Goal: Information Seeking & Learning: Learn about a topic

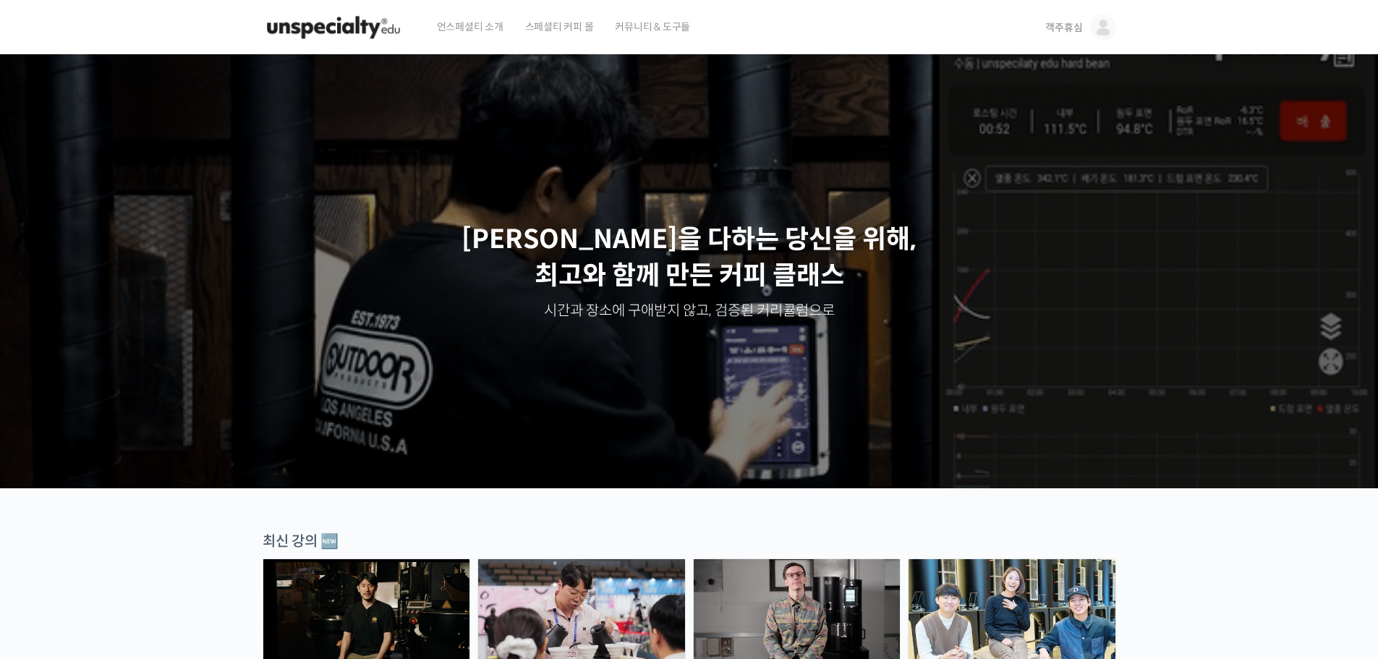
click at [1101, 33] on img at bounding box center [1103, 27] width 26 height 26
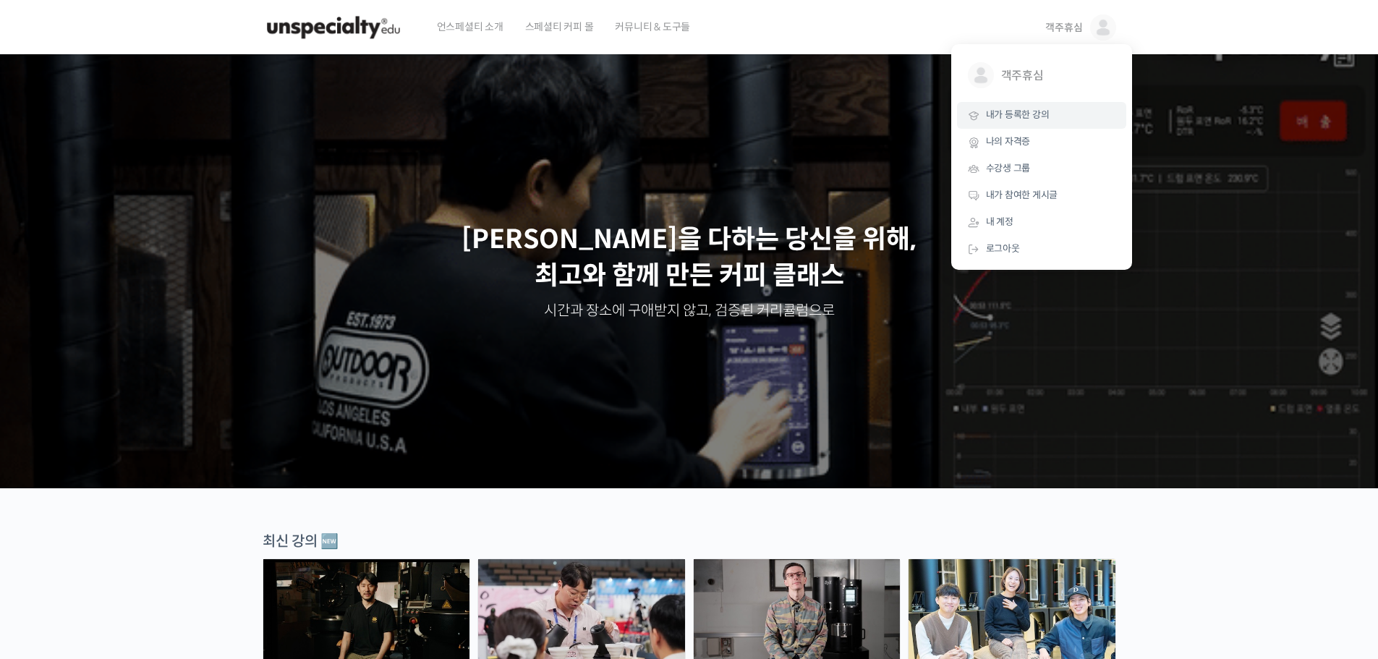
click at [1069, 127] on link "내가 등록한 강의" at bounding box center [1041, 115] width 169 height 27
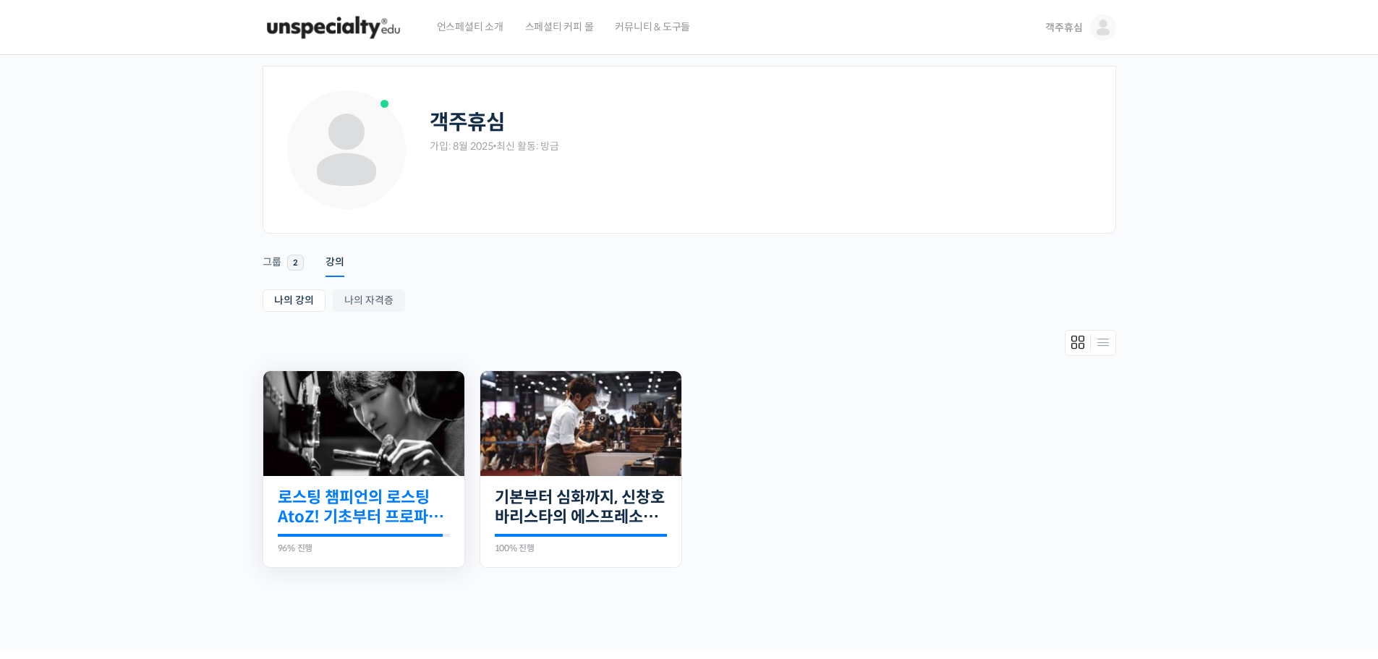
click at [383, 509] on link "로스팅 챔피언의 로스팅 AtoZ! 기초부터 프로파일 설계까지" at bounding box center [364, 508] width 172 height 40
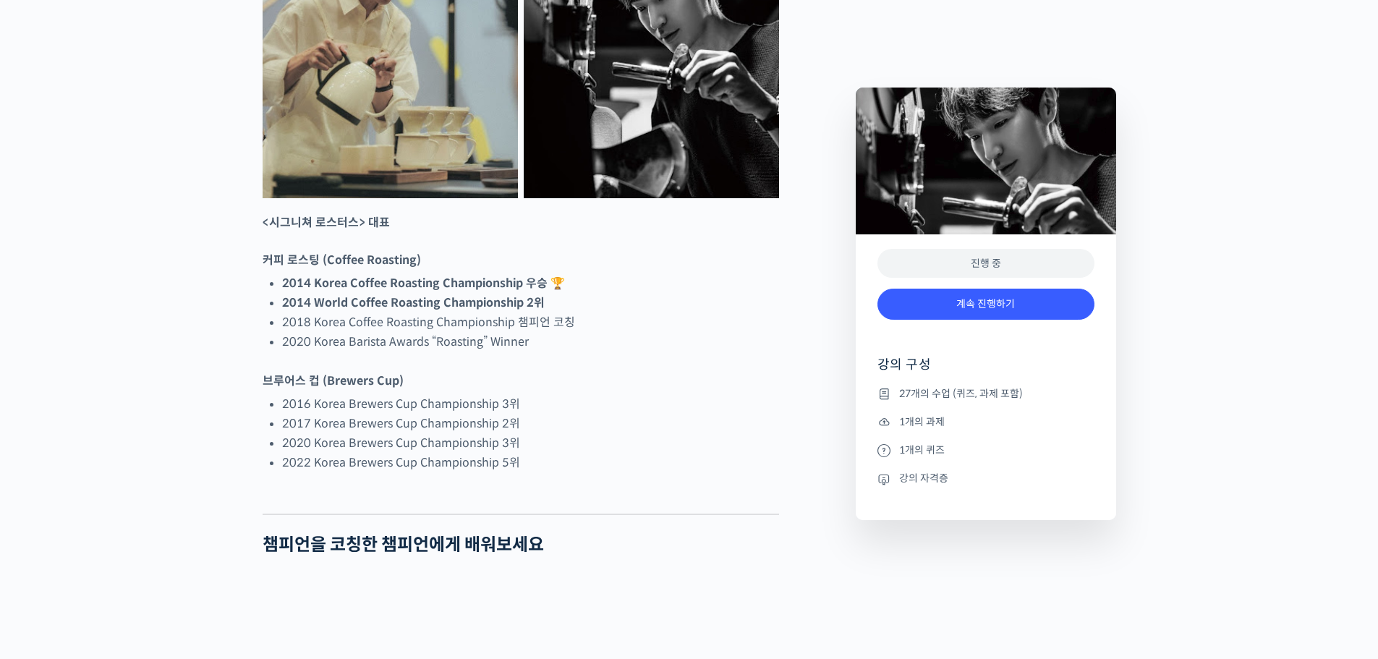
scroll to position [796, 0]
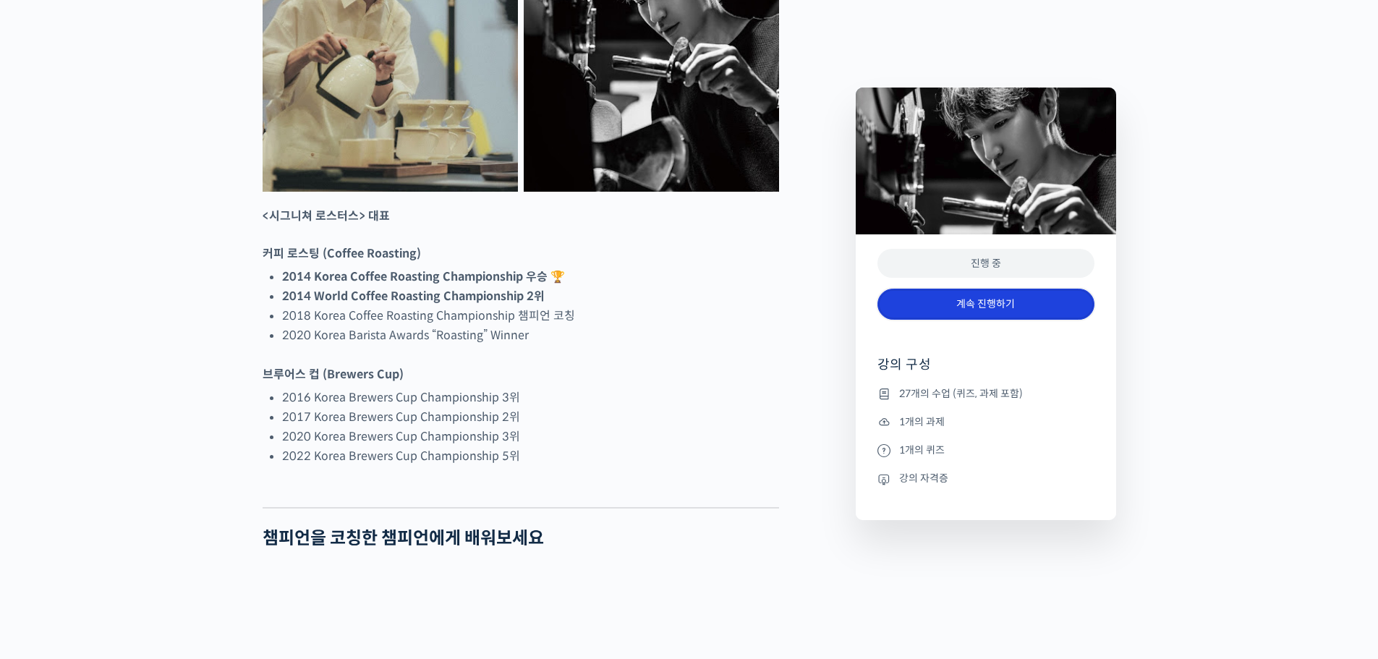
click at [986, 307] on link "계속 진행하기" at bounding box center [986, 304] width 217 height 31
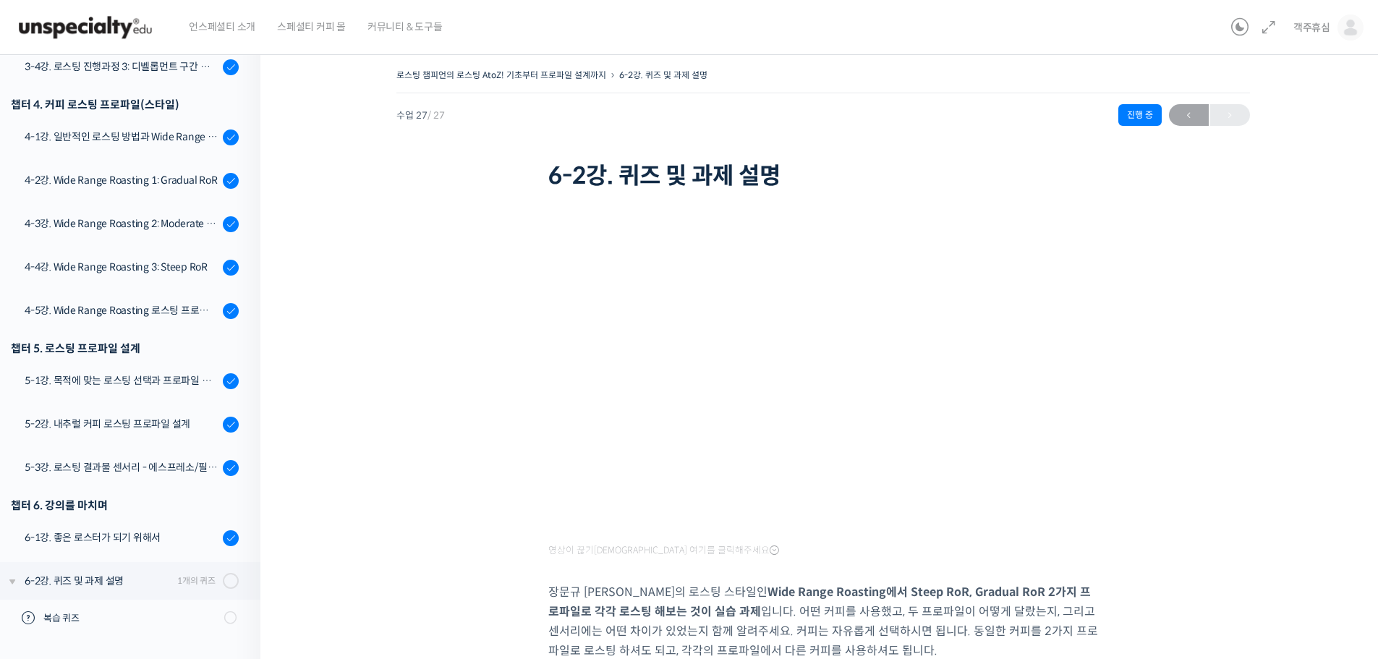
click at [722, 606] on p "장문규 로스터만의 로스팅 스타일인 Wide Range Roasting에서 Steep RoR, Gradual RoR 2가지 프로파일로 각각 로스…" at bounding box center [823, 621] width 550 height 78
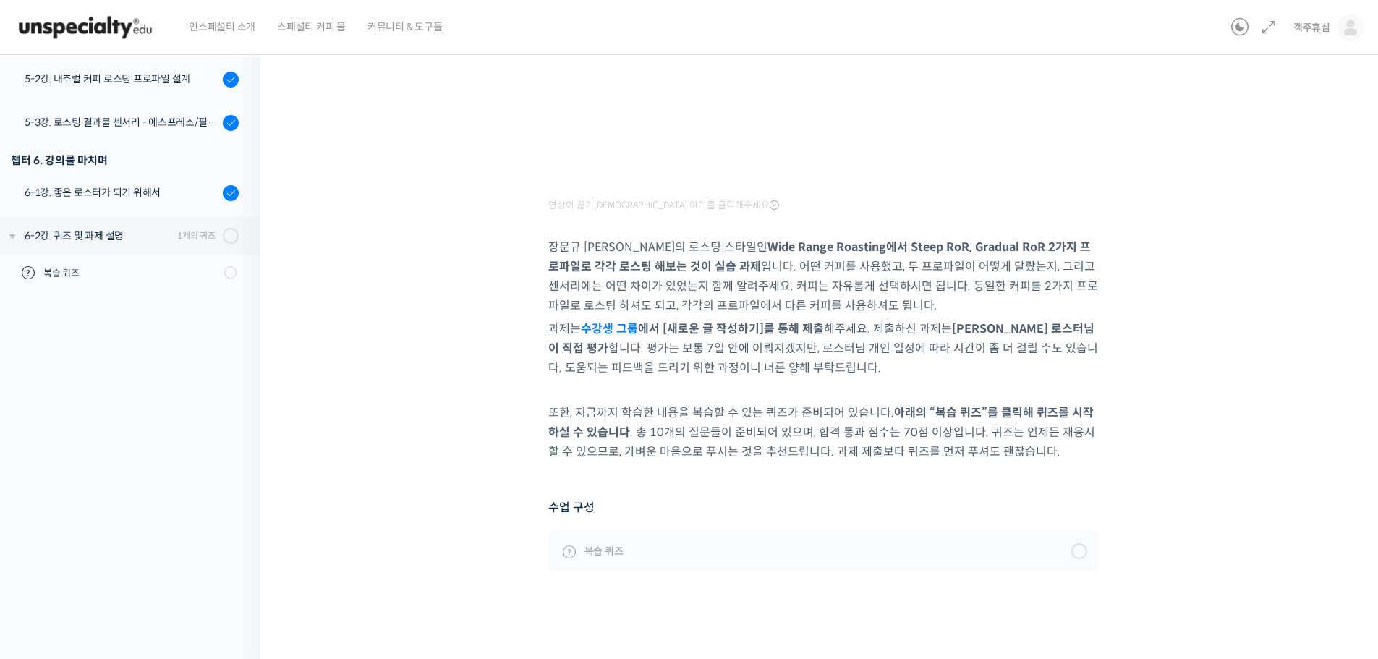
scroll to position [347, 0]
click at [682, 558] on link "복습 퀴즈" at bounding box center [823, 549] width 550 height 39
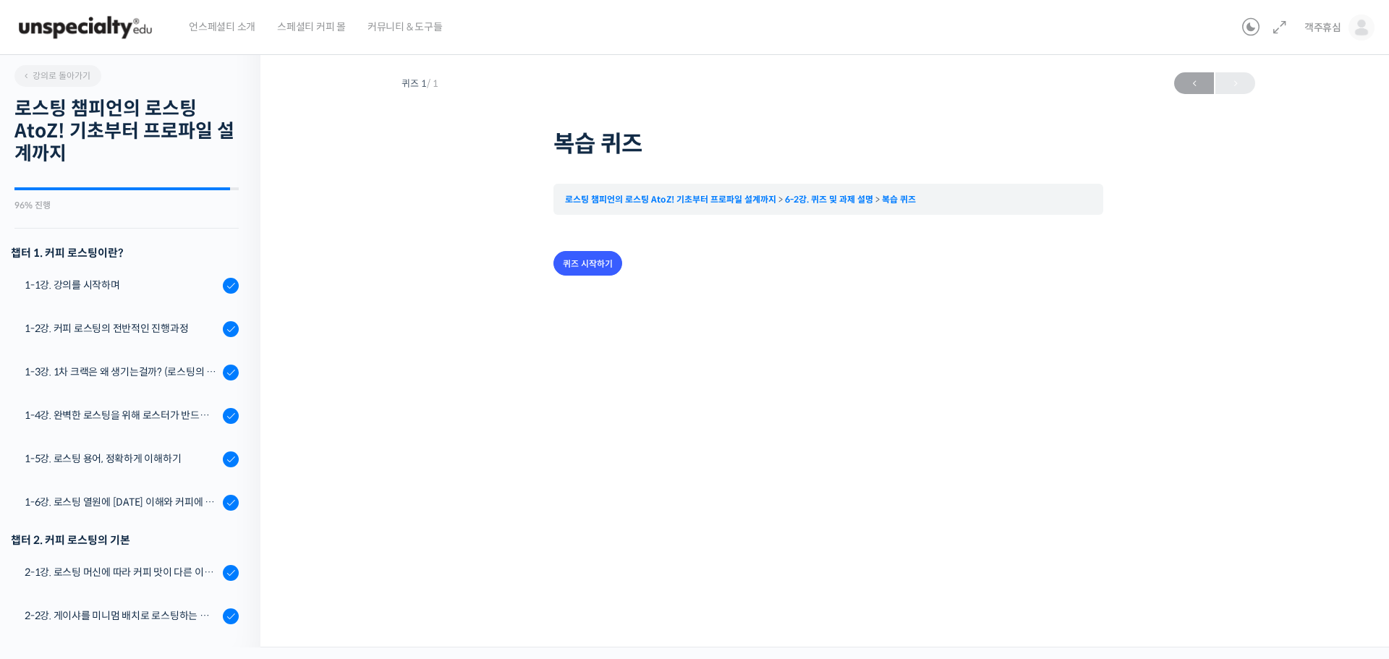
scroll to position [967, 0]
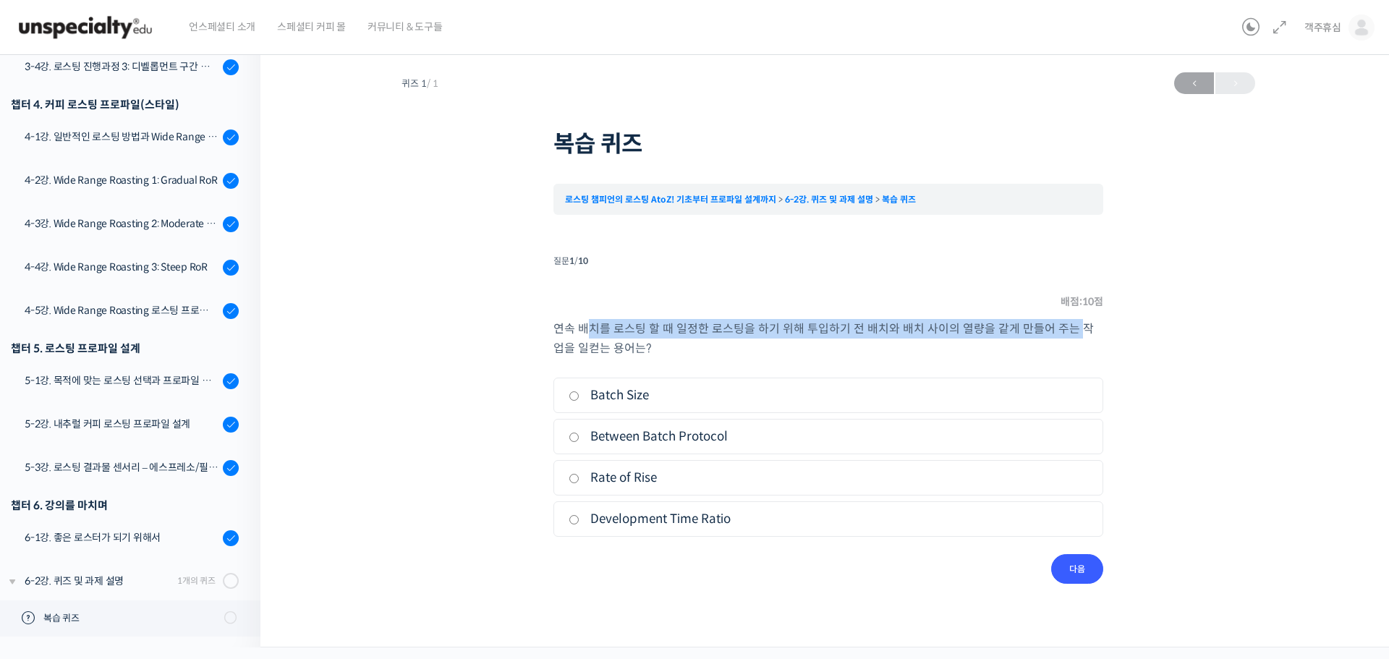
drag, startPoint x: 589, startPoint y: 326, endPoint x: 1073, endPoint y: 321, distance: 484.1
click at [1073, 321] on p "연속 배치를 로스팅 할 때 일정한 로스팅을 하기 위해 투입하기 전 배치와 배치 사이의 열량을 같게 만들어 주는 작업을 일컫는 용어는 ?" at bounding box center [829, 338] width 550 height 39
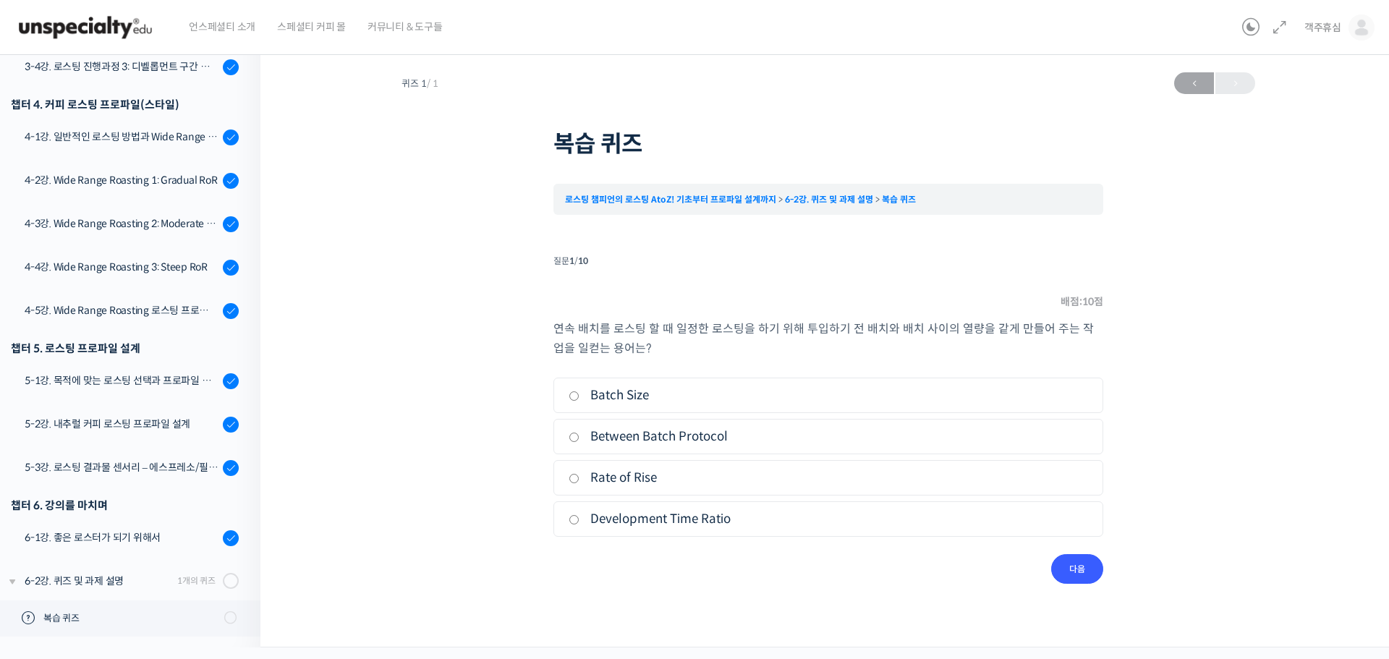
click at [636, 433] on label "Between Batch Protocol" at bounding box center [829, 437] width 520 height 20
click at [580, 433] on input "Between Batch Protocol" at bounding box center [574, 437] width 11 height 9
radio input "true"
click at [1086, 569] on input "다음" at bounding box center [1077, 569] width 52 height 30
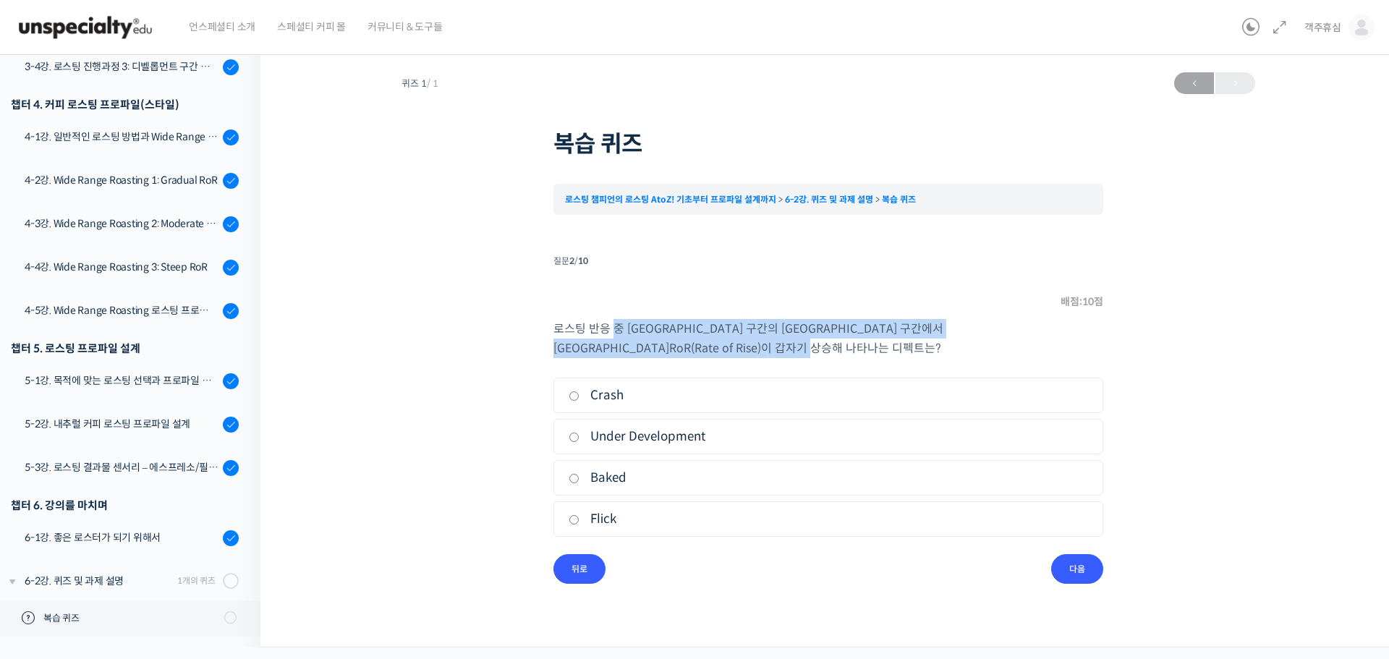
drag, startPoint x: 615, startPoint y: 326, endPoint x: 987, endPoint y: 336, distance: 372.0
click at [997, 323] on p "로스팅 반응 중 마이야르 구간의 캐러멜라이즈 구간에서 빈 온도 RoR(Rate of Rise) 이 갑자기 상승해 나타나는 디펙트는 ?" at bounding box center [829, 338] width 550 height 39
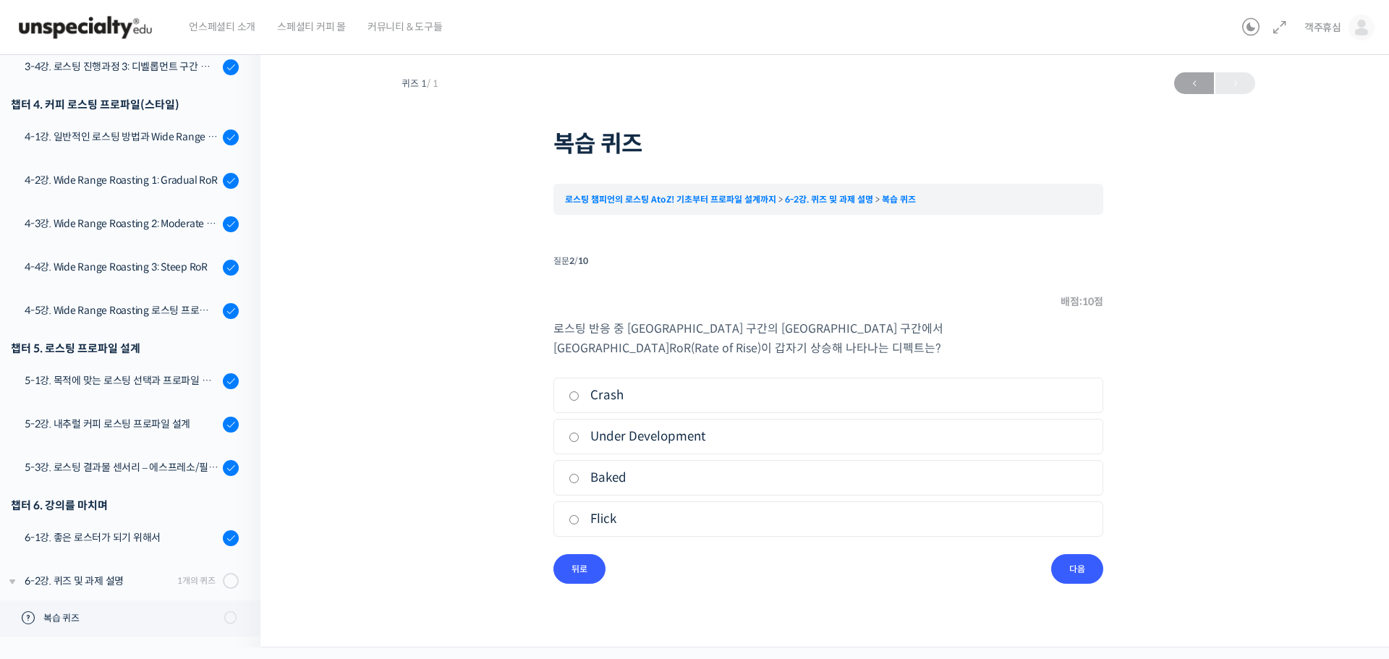
click at [603, 519] on label "Flick" at bounding box center [829, 519] width 520 height 20
click at [580, 519] on input "Flick" at bounding box center [574, 519] width 11 height 9
radio input "true"
click at [1093, 567] on input "다음" at bounding box center [1077, 569] width 52 height 30
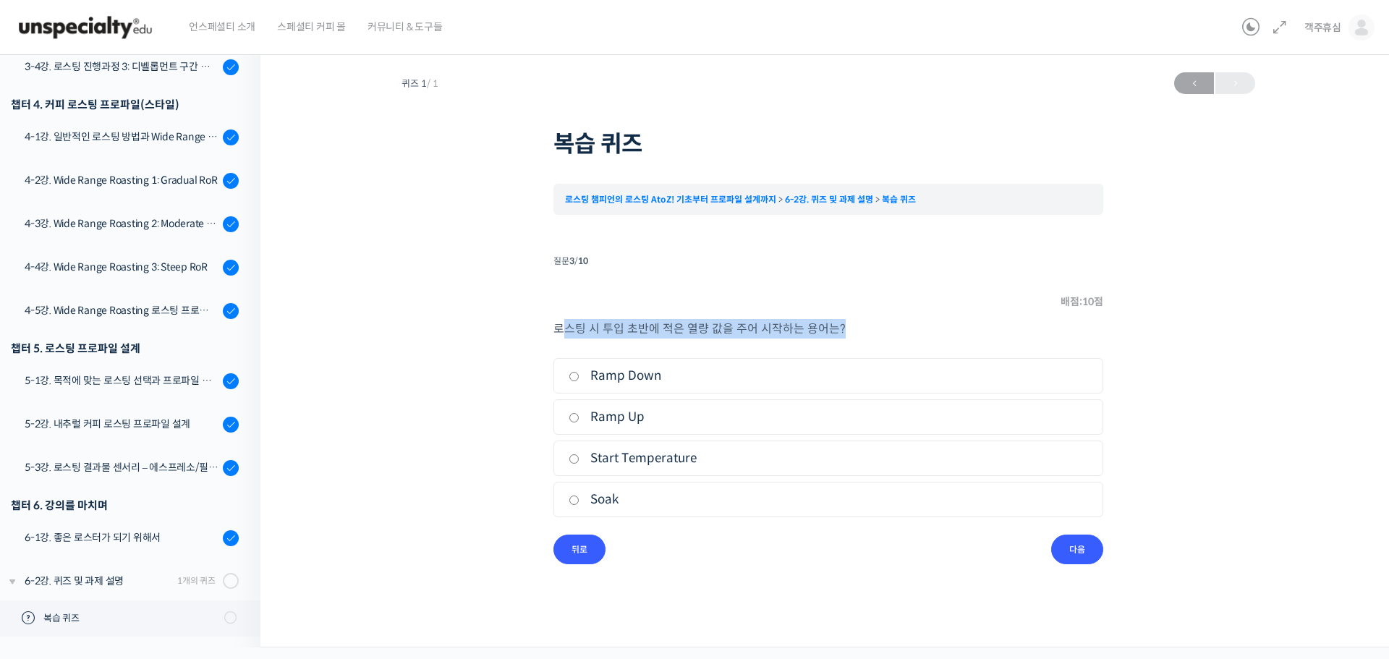
drag, startPoint x: 565, startPoint y: 329, endPoint x: 860, endPoint y: 327, distance: 294.5
click at [860, 327] on p "로스팅 시 투입 초반에 적은 열량 값을 주어 시작하는 용어는 ?" at bounding box center [829, 329] width 550 height 20
click at [560, 310] on li "질문 3 / 10 3 . 질문 배점: 10 점 로스팅 시 투입 초반에 적은 열량 값을 주어 시작하는 용어는 ? 1. Ramp Down 2. R…" at bounding box center [829, 407] width 550 height 313
drag, startPoint x: 547, startPoint y: 319, endPoint x: 750, endPoint y: 331, distance: 203.0
click at [750, 331] on div "퀴즈 1 / 1 ← 이전 복습 퀴즈 로스팅 챔피언의 로스팅 AtoZ! 기초부터 프로파일 설계까지 6-2강. 퀴즈 및 과제 설명 복습 퀴즈 Ti…" at bounding box center [828, 314] width 991 height 499
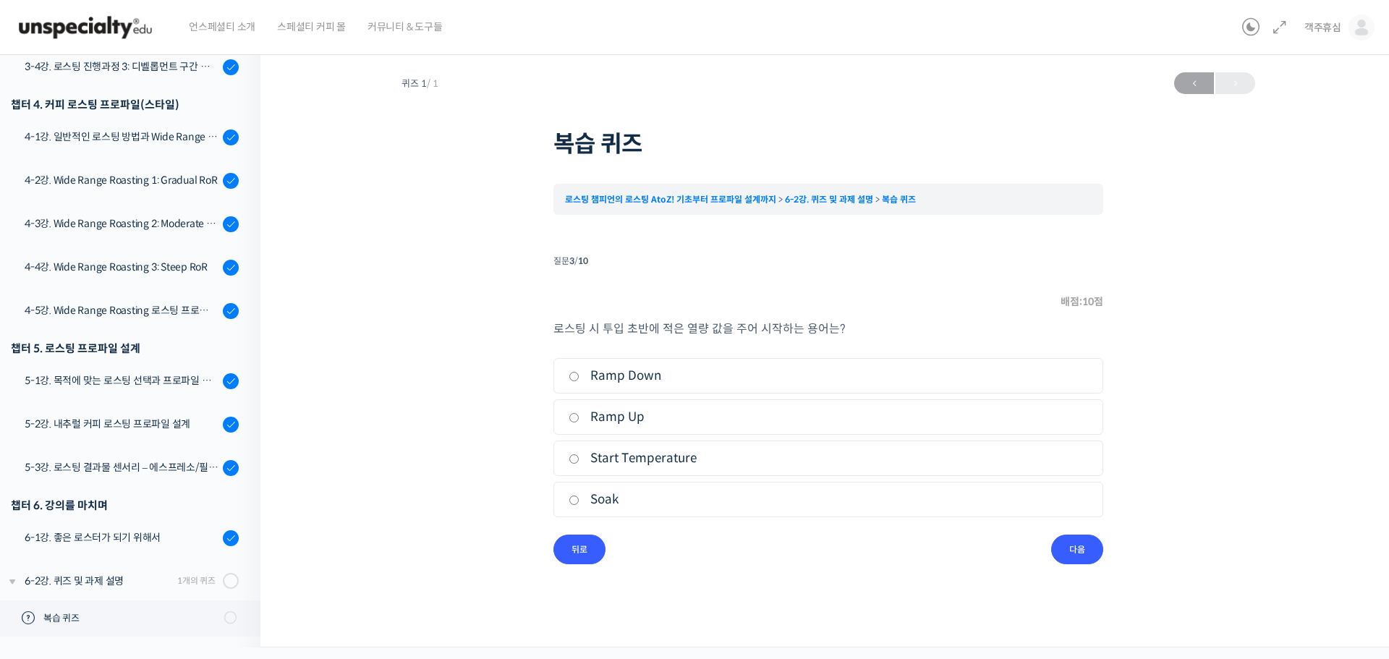
click at [615, 500] on label "Soak" at bounding box center [829, 500] width 520 height 20
click at [580, 500] on input "Soak" at bounding box center [574, 500] width 11 height 9
radio input "true"
click at [1084, 549] on input "다음" at bounding box center [1077, 550] width 52 height 30
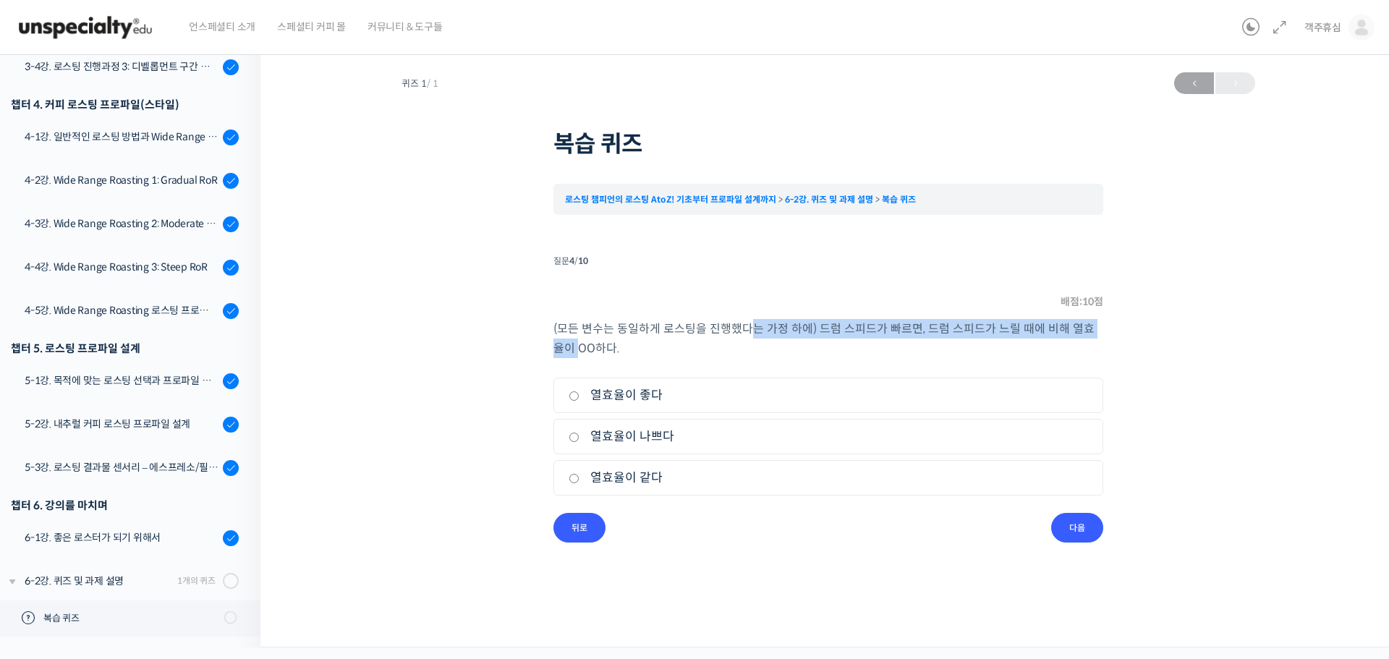
drag, startPoint x: 557, startPoint y: 339, endPoint x: 745, endPoint y: 332, distance: 187.5
click at [745, 332] on p "(모든 변수는 동일하게 로스팅을 진행했다는 가정 하에) 드럼 스피드가 빠르면, 드럼 스피드가 느릴 때에 비해 열효율이 OO하다." at bounding box center [829, 338] width 550 height 39
click at [761, 336] on p "(모든 변수는 동일하게 로스팅을 진행했다는 가정 하에) 드럼 스피드가 빠르면, 드럼 스피드가 느릴 때에 비해 열효율이 OO하다." at bounding box center [829, 338] width 550 height 39
drag, startPoint x: 868, startPoint y: 327, endPoint x: 946, endPoint y: 337, distance: 79.5
click at [946, 337] on p "(모든 변수는 동일하게 로스팅을 진행했다는 가정 하에) 드럼 스피드가 빠르면, 드럼 스피드가 느릴 때에 비해 열효율이 OO하다." at bounding box center [829, 338] width 550 height 39
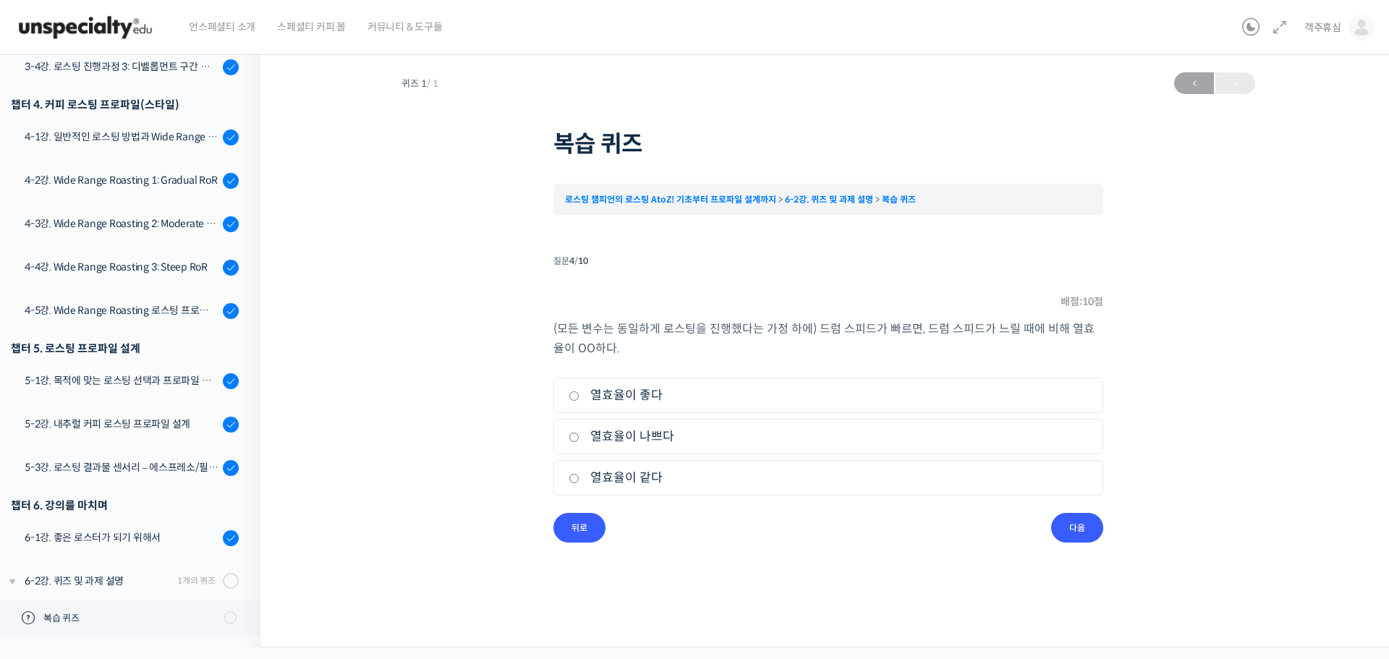
click at [664, 441] on label "열효율이 나쁘다" at bounding box center [829, 437] width 520 height 20
click at [580, 441] on input "열효율이 나쁘다" at bounding box center [574, 437] width 11 height 9
radio input "true"
click at [1083, 536] on input "다음" at bounding box center [1077, 528] width 52 height 30
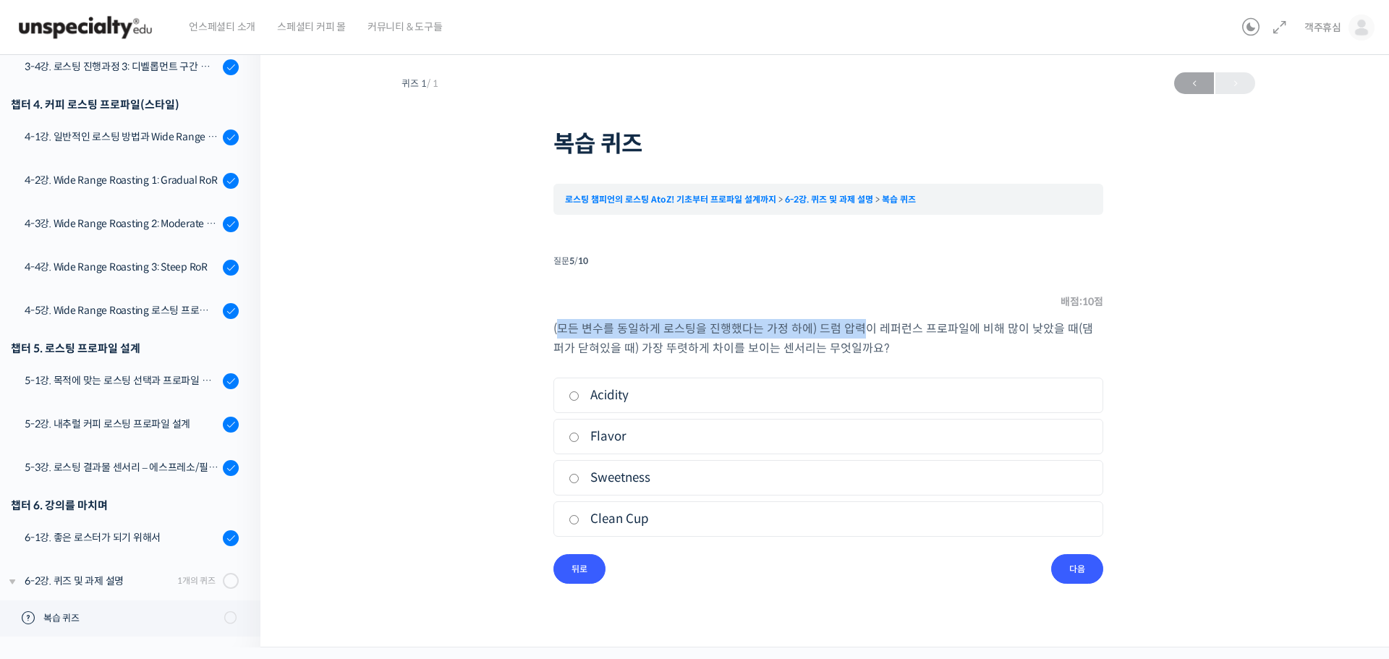
drag, startPoint x: 559, startPoint y: 326, endPoint x: 860, endPoint y: 331, distance: 300.3
click at [860, 331] on p "(모든 변수를 동일하게 로스팅을 진행했다는 가정 하에) 드럼 압력이 레퍼런스 프로파일에 비해 많이 낮았을 때(댐퍼가 닫혀있을 때) 가장 뚜렷하…" at bounding box center [829, 338] width 550 height 39
click at [907, 336] on p "(모든 변수를 동일하게 로스팅을 진행했다는 가정 하에) 드럼 압력이 레퍼런스 프로파일에 비해 많이 낮았을 때(댐퍼가 닫혀있을 때) 가장 뚜렷하…" at bounding box center [829, 338] width 550 height 39
drag, startPoint x: 852, startPoint y: 331, endPoint x: 993, endPoint y: 330, distance: 141.1
click at [991, 331] on p "(모든 변수를 동일하게 로스팅을 진행했다는 가정 하에) 드럼 압력이 레퍼런스 프로파일에 비해 많이 낮았을 때(댐퍼가 닫혀있을 때) 가장 뚜렷하…" at bounding box center [829, 338] width 550 height 39
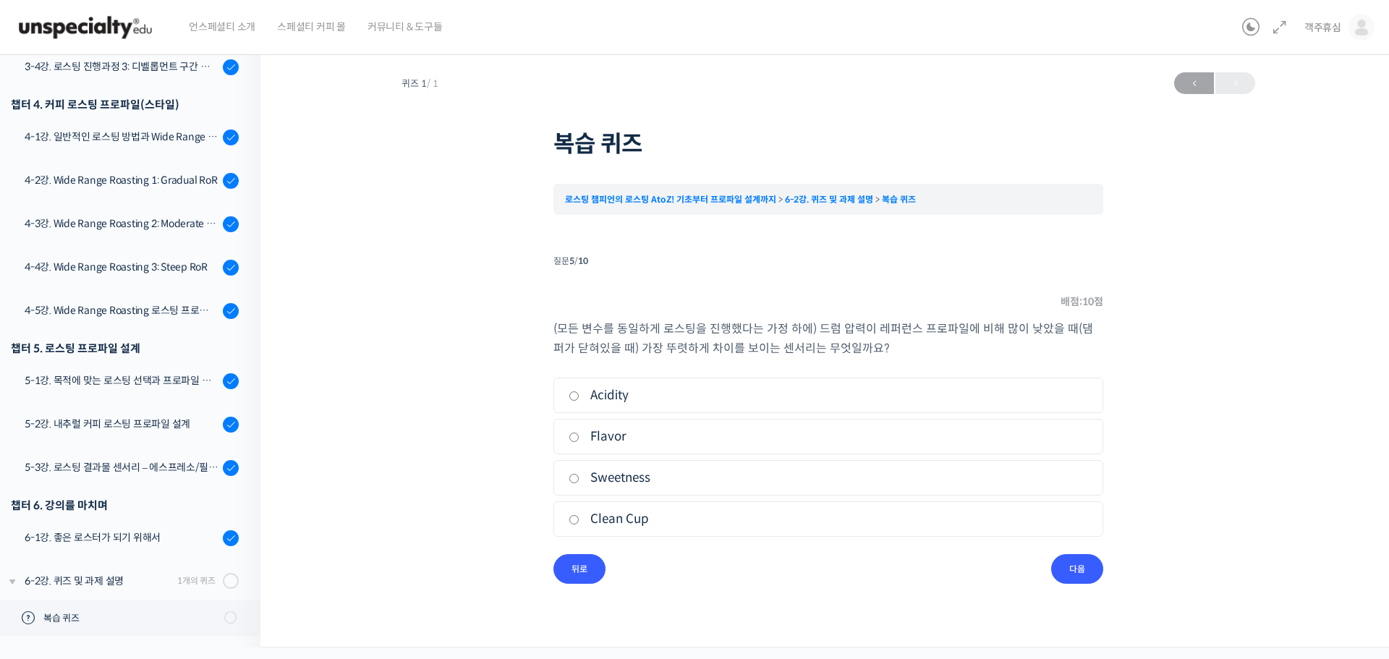
click at [637, 485] on label "Sweetness" at bounding box center [829, 478] width 520 height 20
click at [580, 483] on input "Sweetness" at bounding box center [574, 478] width 11 height 9
radio input "true"
click at [1067, 576] on input "다음" at bounding box center [1077, 569] width 52 height 30
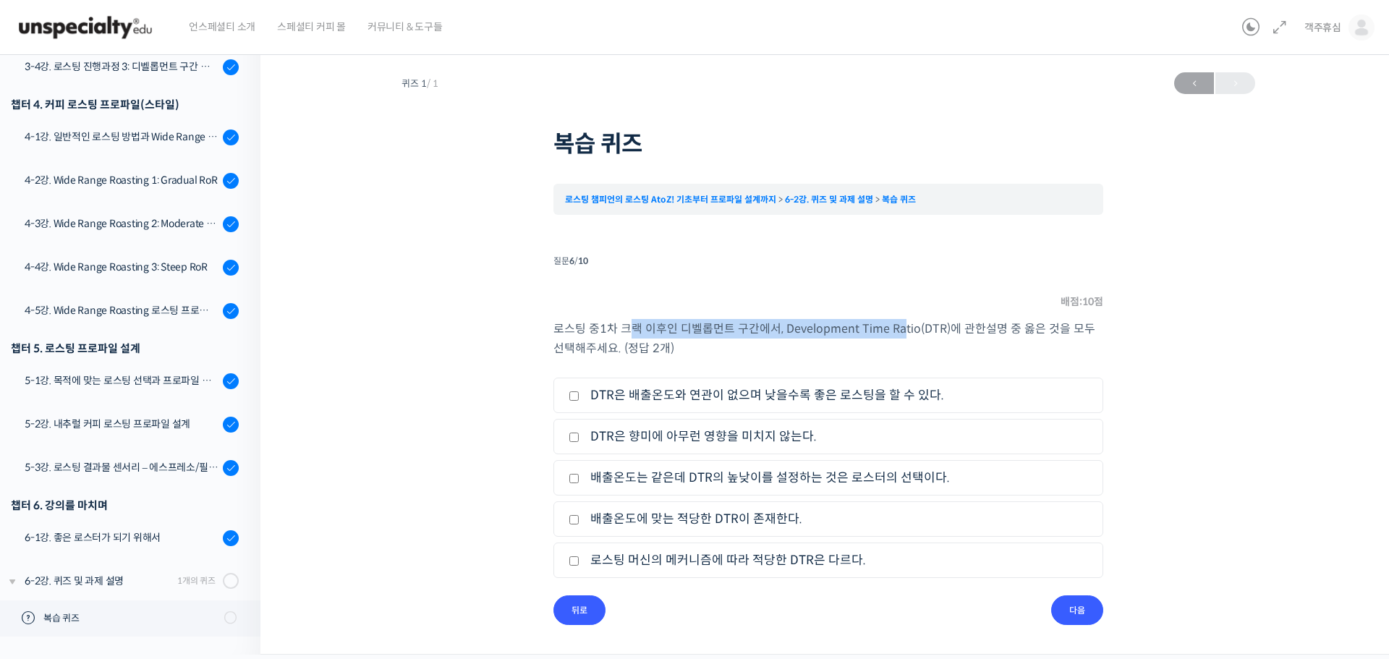
drag, startPoint x: 694, startPoint y: 321, endPoint x: 900, endPoint y: 329, distance: 206.4
click at [900, 329] on li "질문 6 / 10 6 . 질문 배점: 10 점 로스팅 중 1 차 크랙 이후인 디벨롭먼트 구간에서, Development Time Ratio (…" at bounding box center [829, 438] width 550 height 374
click at [700, 481] on label "배출온도는 같은데 DTR의 높낮이를 설정하는 것은 로스터의 선택이다." at bounding box center [829, 478] width 520 height 20
click at [580, 481] on input "배출온도는 같은데 DTR의 높낮이를 설정하는 것은 로스터의 선택이다." at bounding box center [574, 478] width 11 height 9
checkbox input "true"
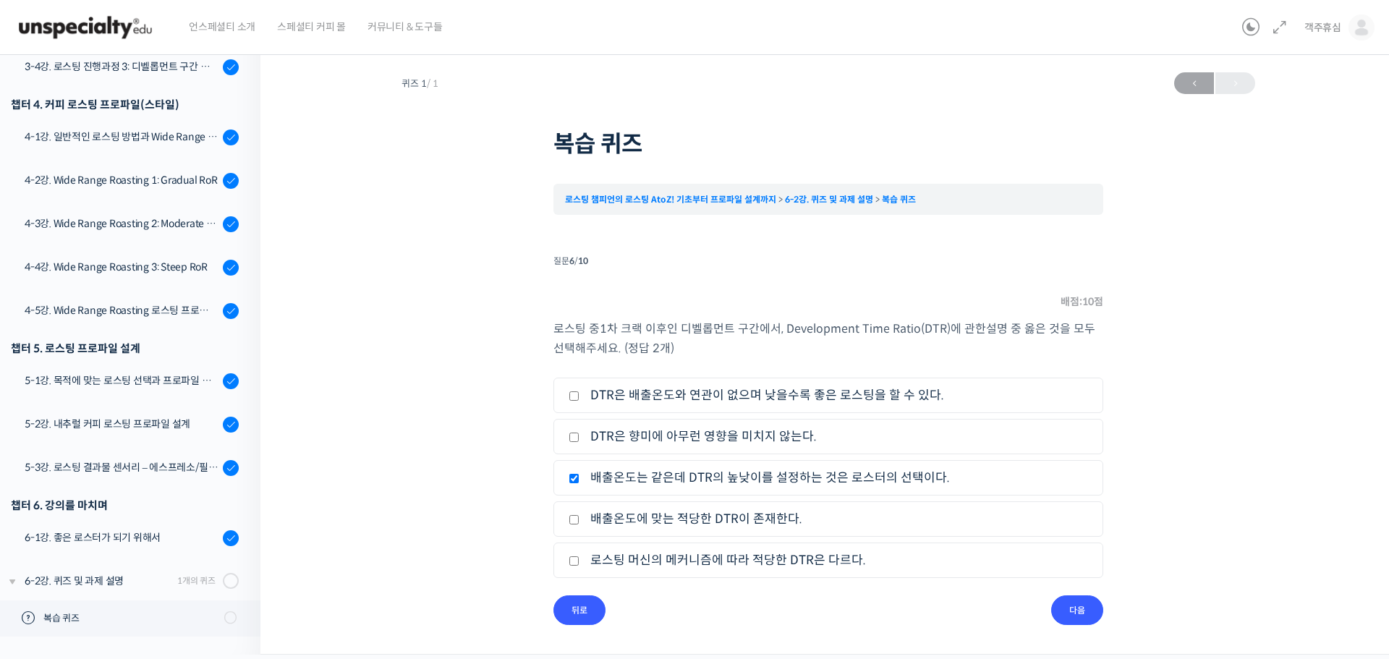
click at [719, 567] on label "로스팅 머신의 메커니즘에 따라 적당한 DTR은 다르다." at bounding box center [829, 561] width 520 height 20
click at [580, 566] on input "로스팅 머신의 메커니즘에 따라 적당한 DTR은 다르다." at bounding box center [574, 560] width 11 height 9
checkbox input "true"
click at [1088, 612] on input "다음" at bounding box center [1077, 611] width 52 height 30
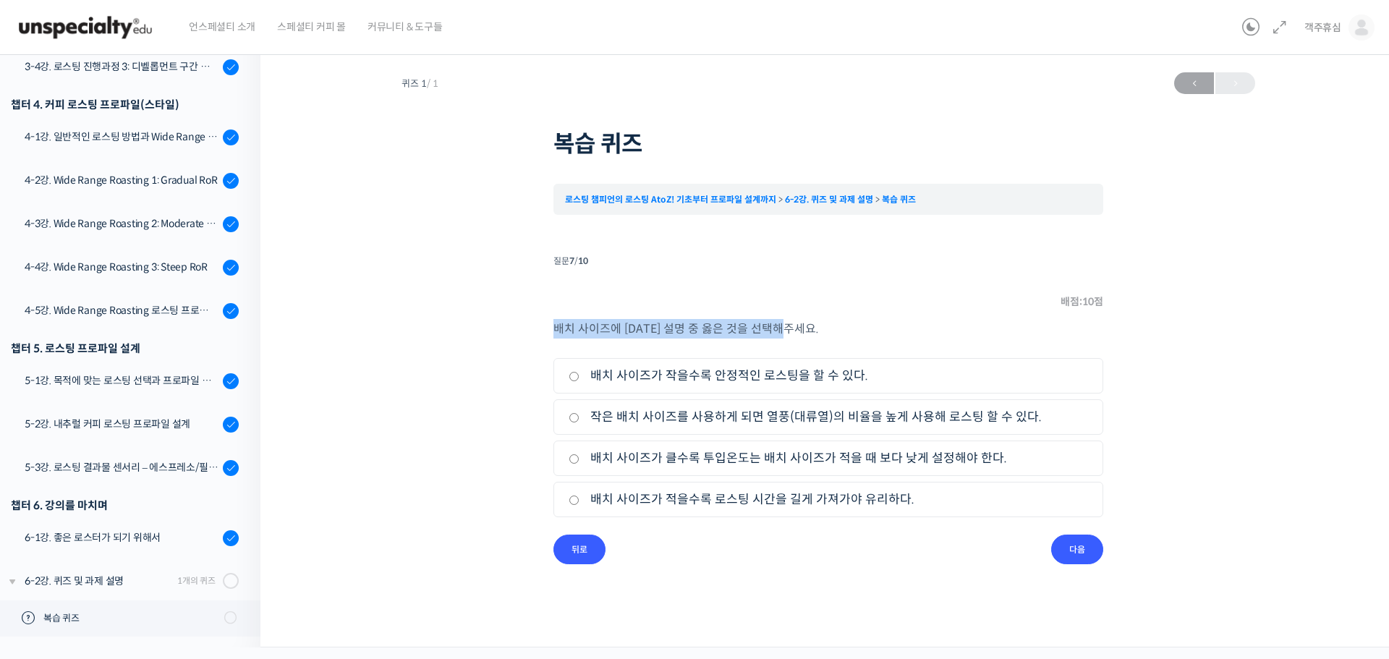
drag, startPoint x: 546, startPoint y: 318, endPoint x: 813, endPoint y: 319, distance: 266.3
click at [813, 319] on div "퀴즈 1 / 1 ← 이전 복습 퀴즈 로스팅 챔피언의 로스팅 AtoZ! 기초부터 프로파일 설계까지 6-2강. 퀴즈 및 과제 설명 복습 퀴즈 Ti…" at bounding box center [828, 314] width 991 height 499
click at [635, 422] on label "작은 배치 사이즈를 사용하게 되면 열풍(대류열)의 비율을 높게 사용해 로스팅 할 수 있다." at bounding box center [829, 417] width 520 height 20
click at [580, 422] on input "작은 배치 사이즈를 사용하게 되면 열풍(대류열)의 비율을 높게 사용해 로스팅 할 수 있다." at bounding box center [574, 417] width 11 height 9
radio input "true"
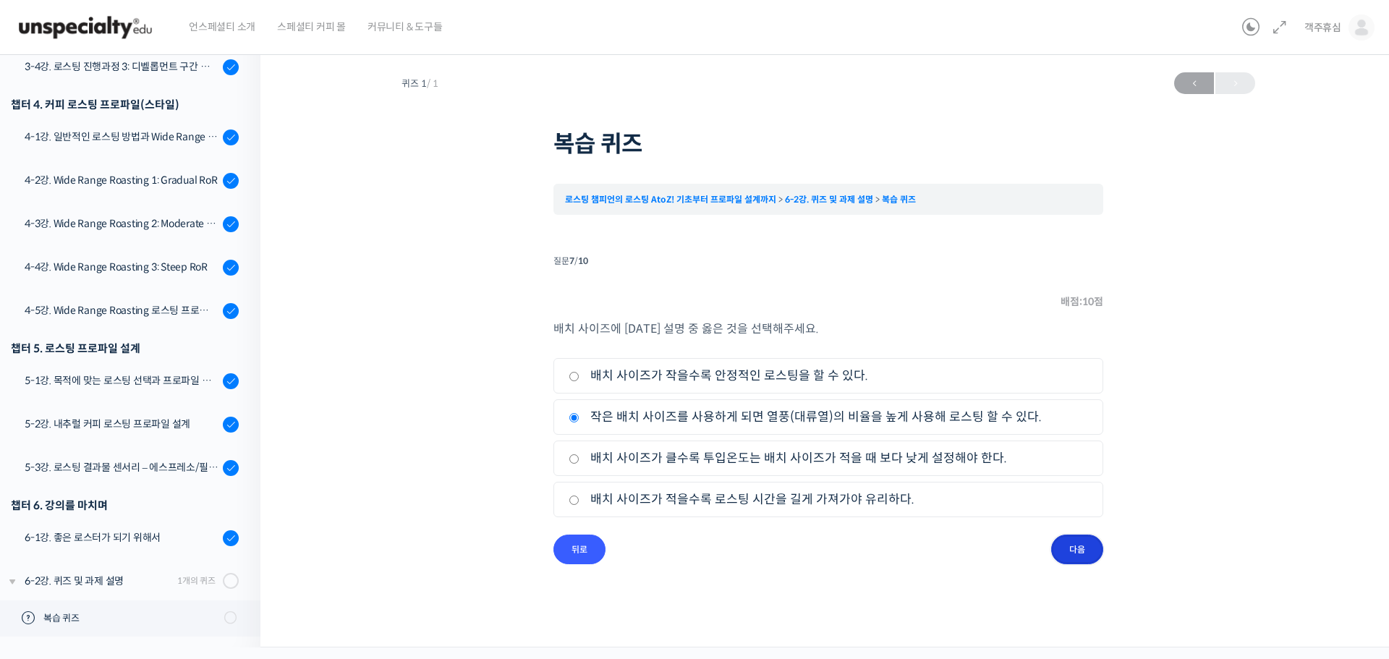
click at [1089, 549] on input "다음" at bounding box center [1077, 550] width 52 height 30
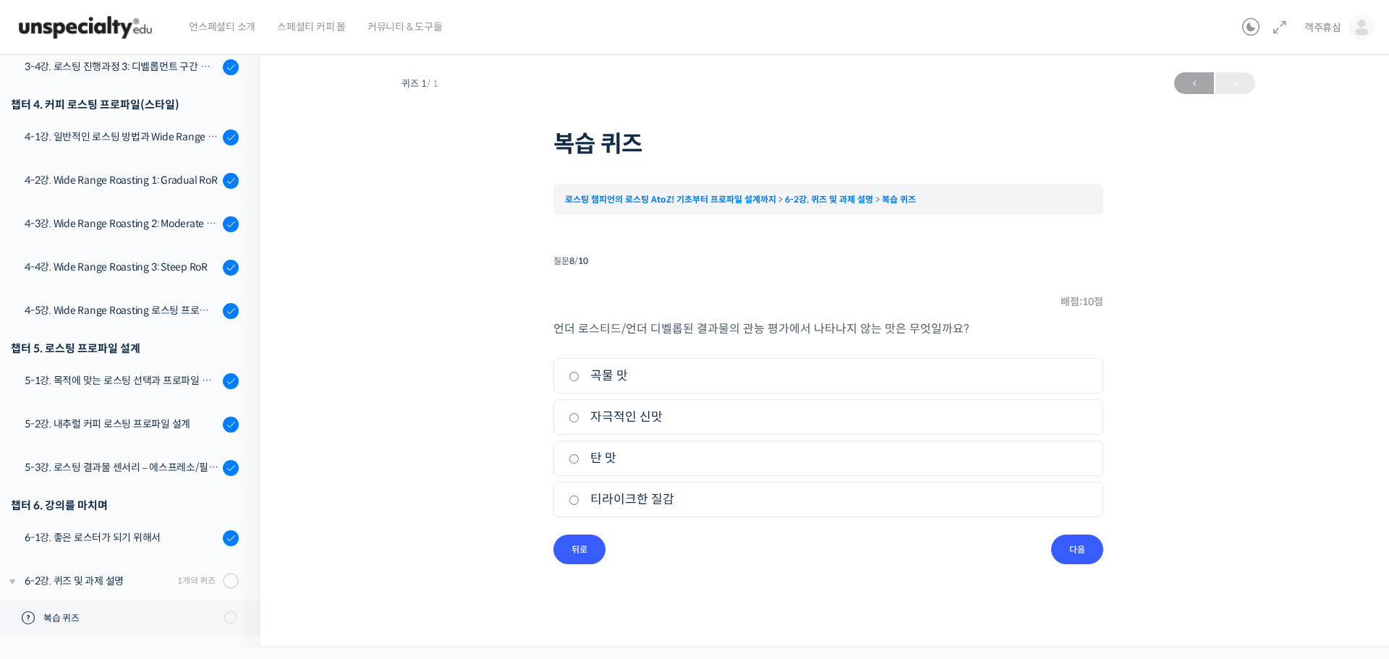
click at [647, 420] on label "자극적인 신맛" at bounding box center [829, 417] width 520 height 20
click at [580, 420] on input "자극적인 신맛" at bounding box center [574, 417] width 11 height 9
radio input "true"
click at [1086, 552] on input "다음" at bounding box center [1077, 550] width 52 height 30
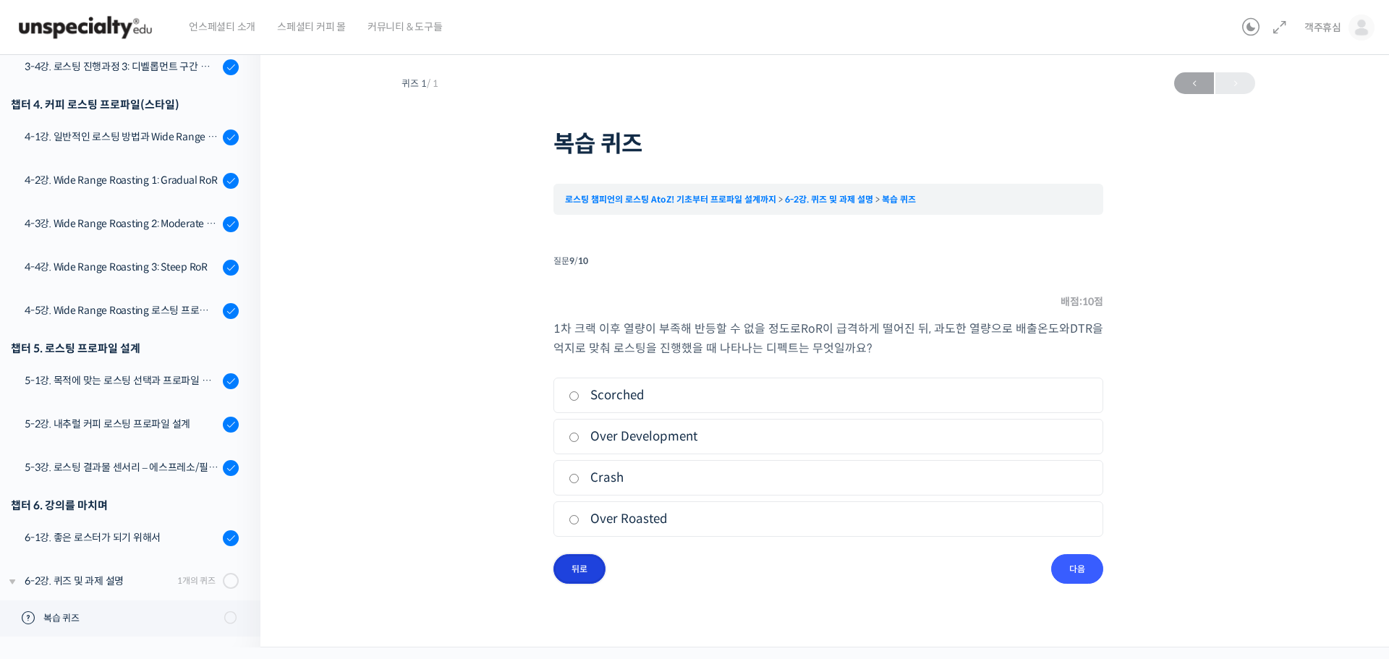
click at [588, 574] on input "뒤로" at bounding box center [580, 569] width 52 height 30
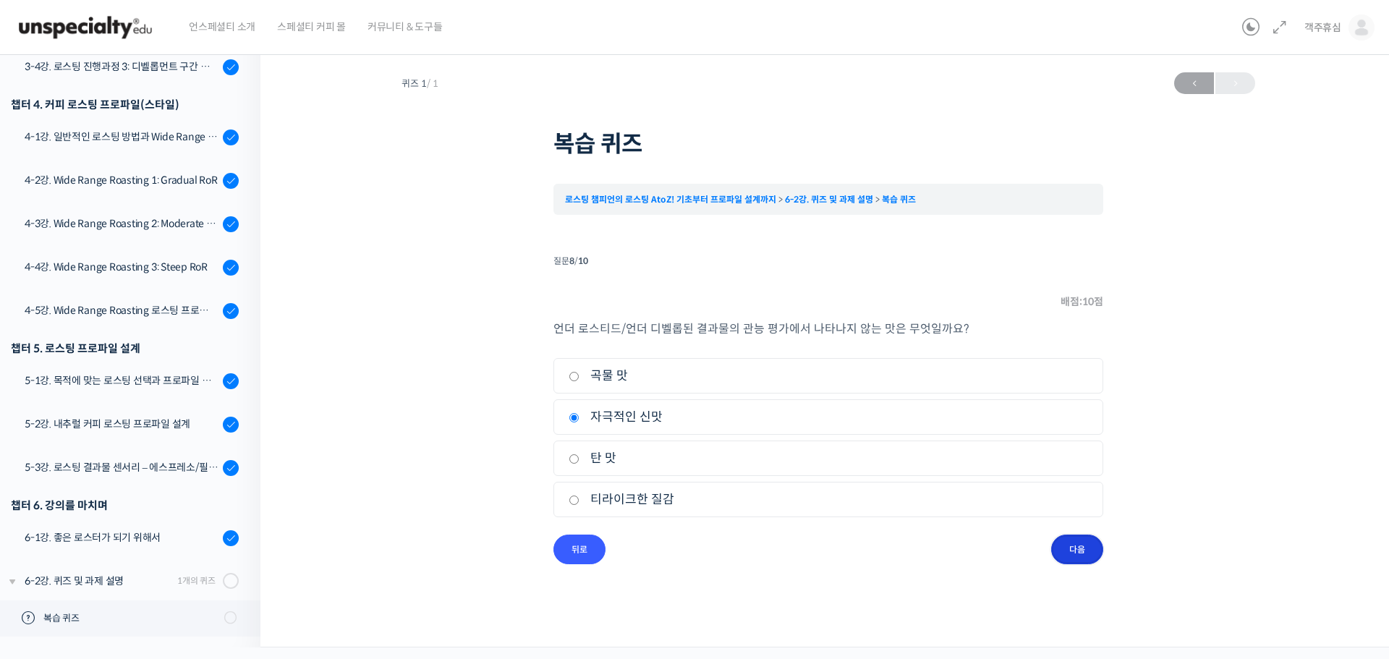
click at [1071, 556] on input "다음" at bounding box center [1077, 550] width 52 height 30
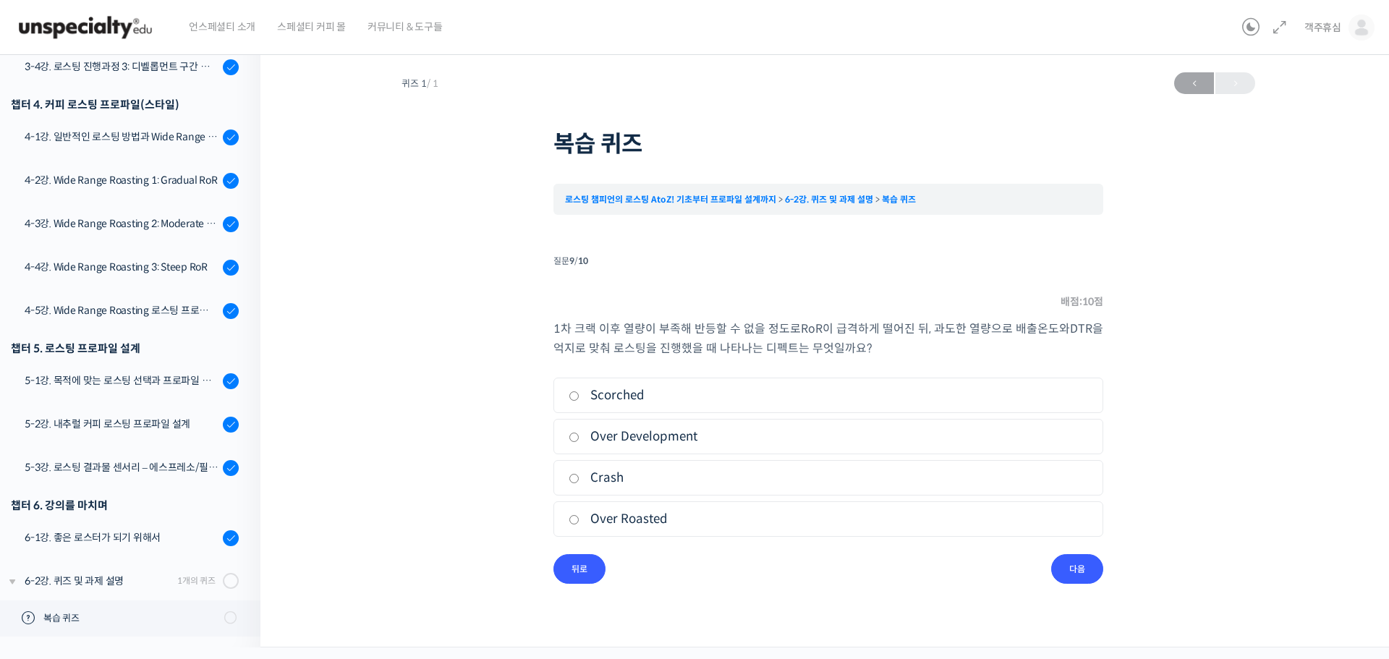
click at [614, 480] on label "Crash" at bounding box center [829, 478] width 520 height 20
click at [580, 480] on input "Crash" at bounding box center [574, 478] width 11 height 9
radio input "true"
click at [1095, 576] on input "다음" at bounding box center [1077, 569] width 52 height 30
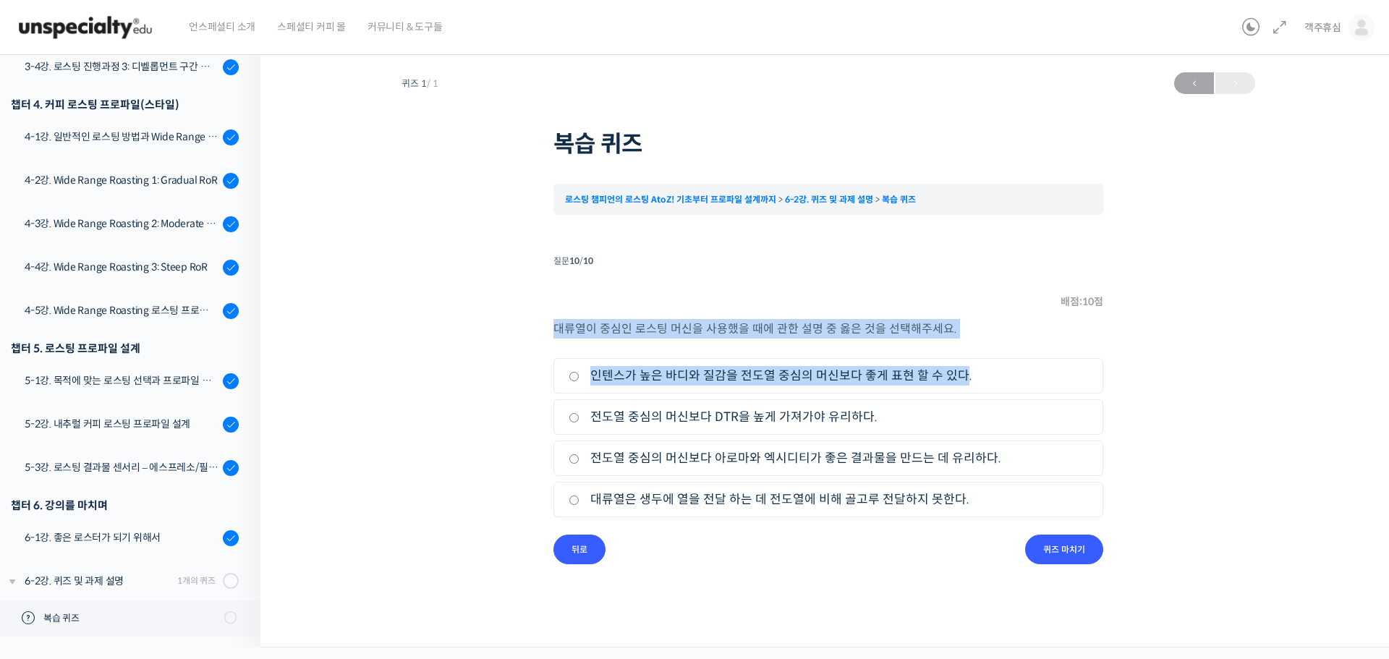
drag, startPoint x: 797, startPoint y: 331, endPoint x: 950, endPoint y: 340, distance: 153.0
click at [950, 340] on div "대류열이 중심인 로스팅 머신을 사용했을 때에 관한 설명 중 옳은 것을 선택해주세요. 1. 인텐스가 높은 바디와 질감을 전도열 중심의 머신보다 …" at bounding box center [829, 427] width 550 height 216
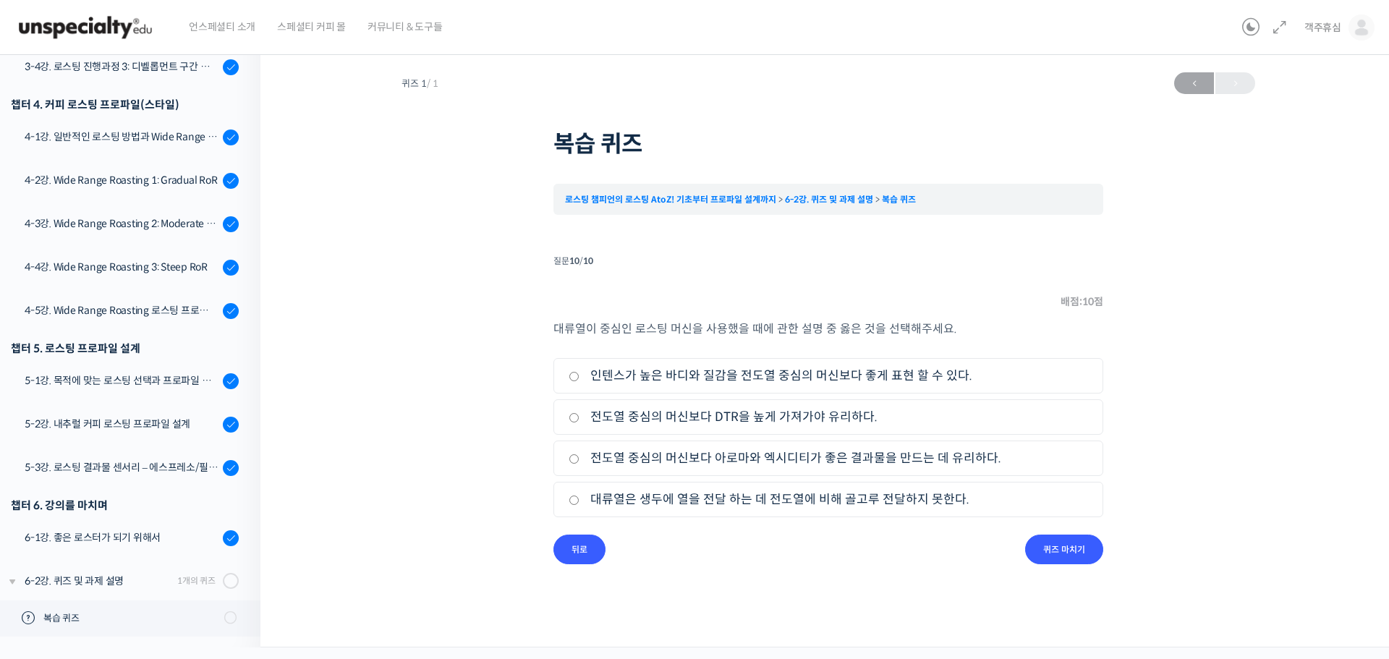
click at [680, 459] on label "전도열 중심의 머신보다 아로마와 엑시디티가 좋은 결과물을 만드는 데 유리하다." at bounding box center [829, 459] width 520 height 20
click at [580, 459] on input "전도열 중심의 머신보다 아로마와 엑시디티가 좋은 결과물을 만드는 데 유리하다." at bounding box center [574, 458] width 11 height 9
radio input "true"
click at [1085, 552] on input "퀴즈 마치기" at bounding box center [1064, 550] width 78 height 30
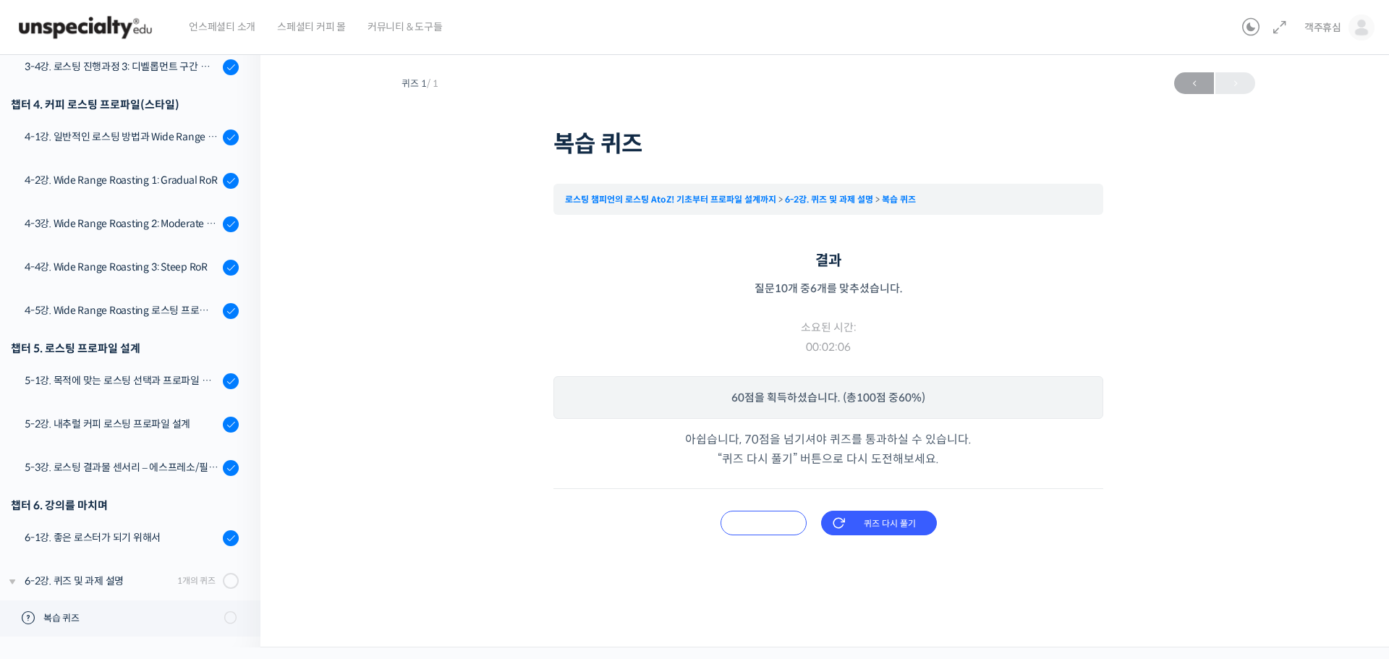
click at [789, 521] on input "오답 확인하기" at bounding box center [764, 523] width 86 height 25
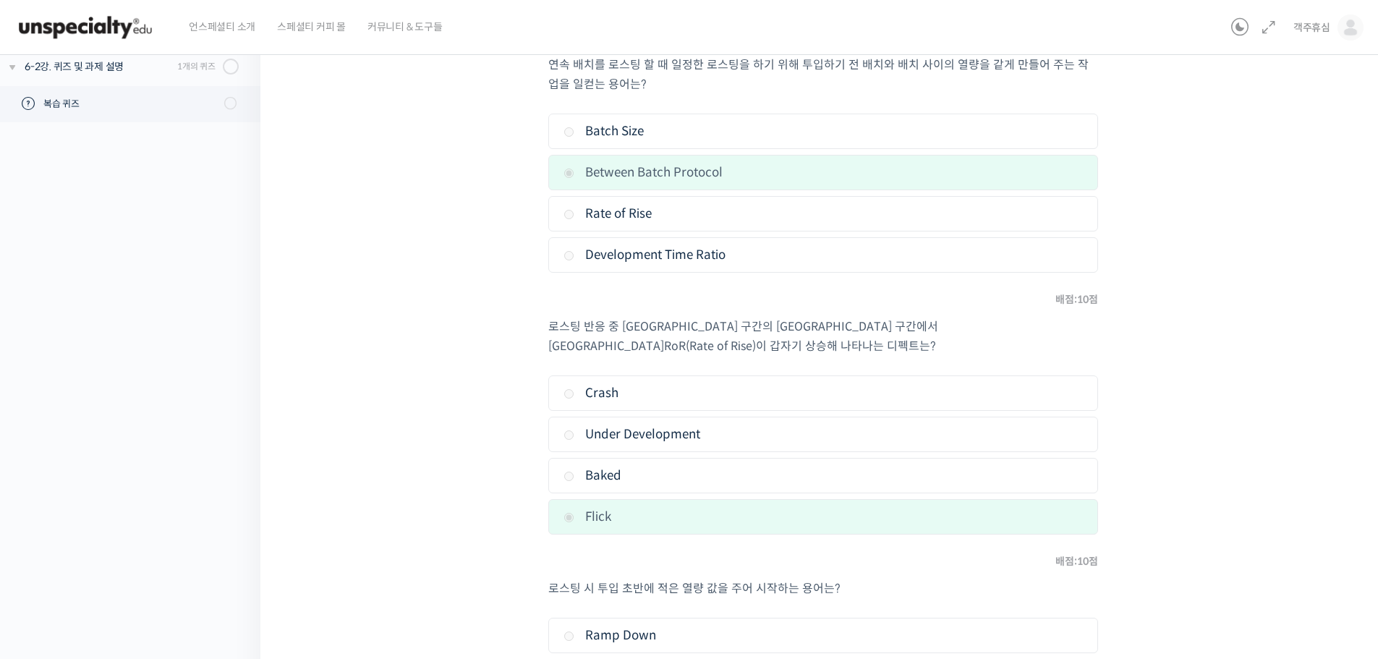
scroll to position [211, 0]
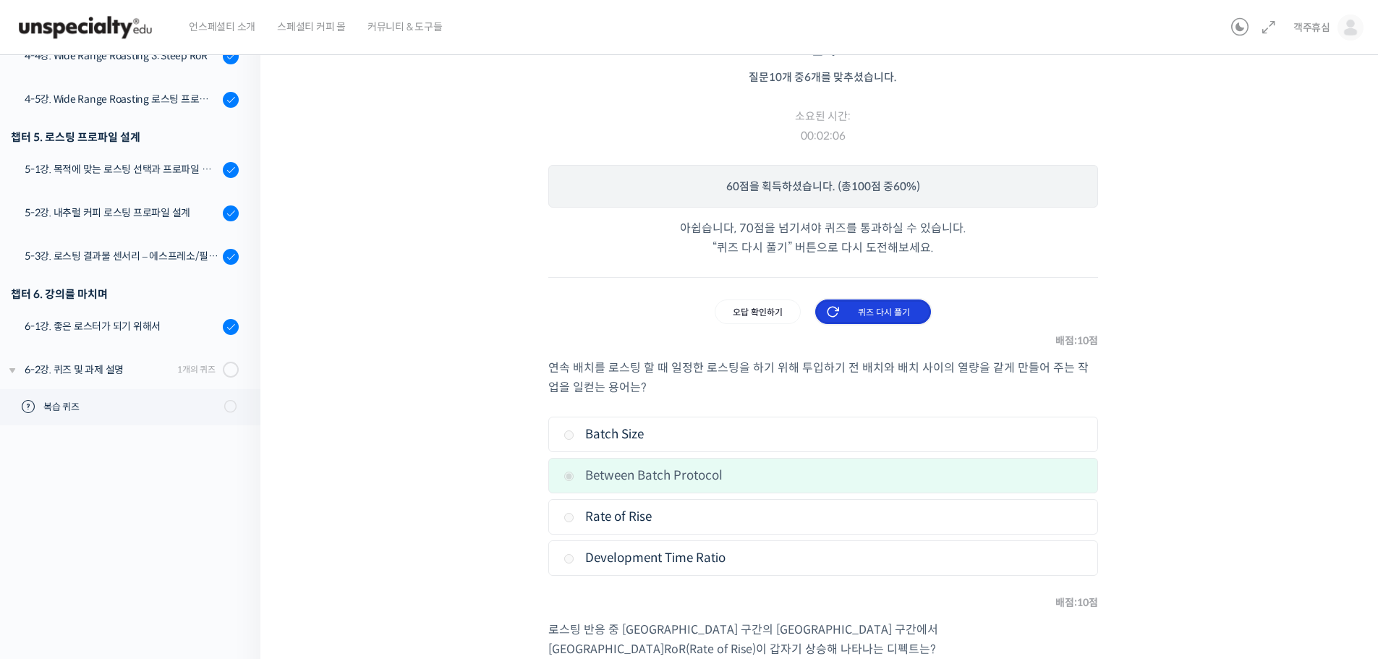
click at [889, 317] on input "퀴즈 다시 풀기" at bounding box center [873, 312] width 116 height 25
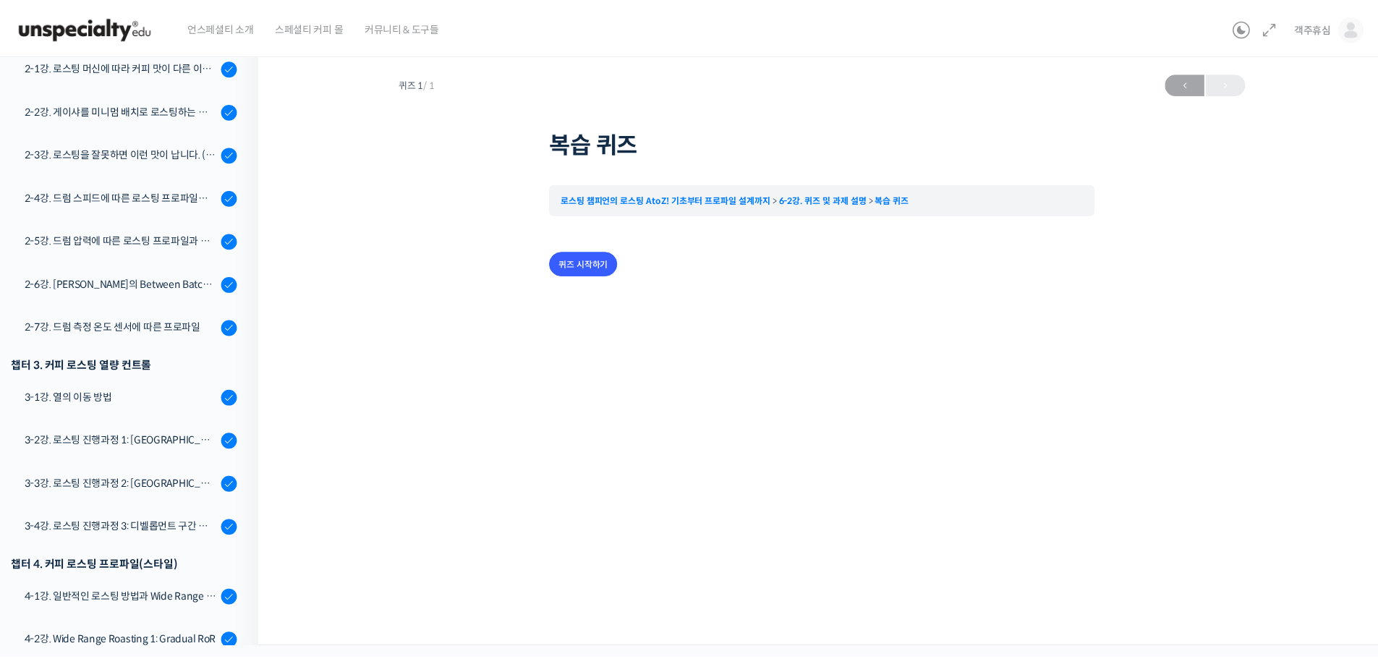
scroll to position [967, 0]
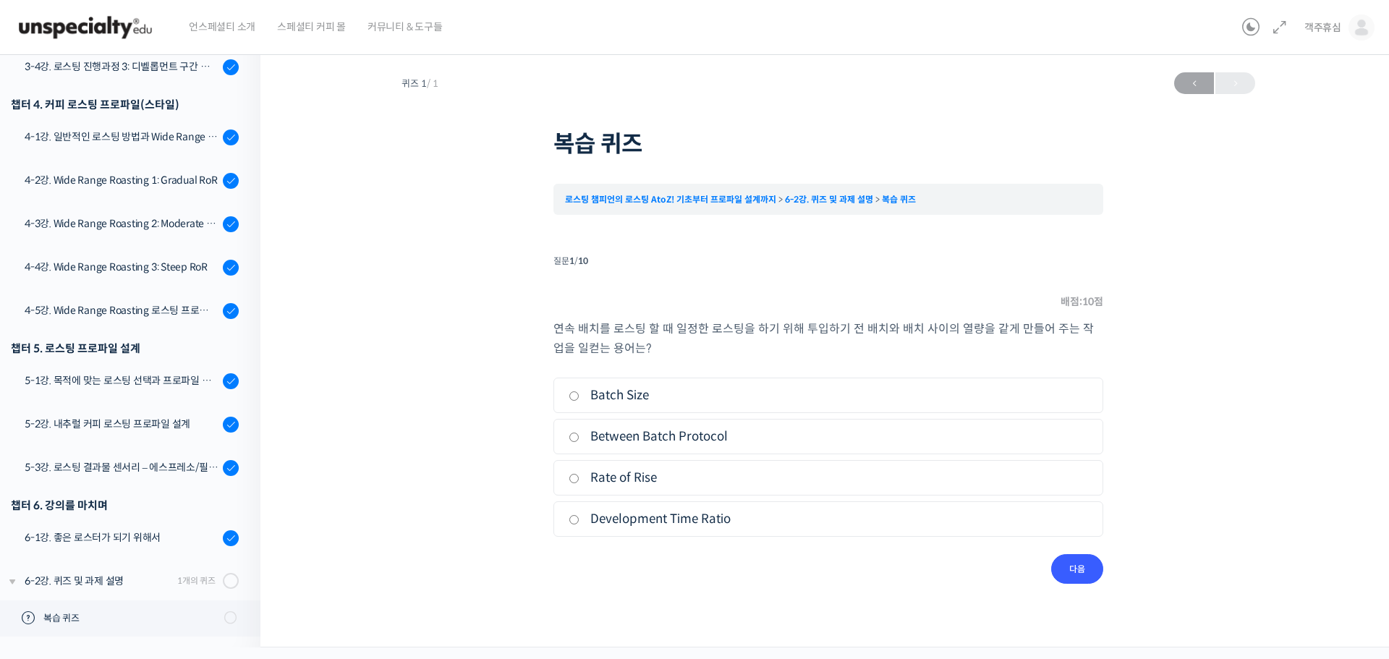
drag, startPoint x: 706, startPoint y: 433, endPoint x: 725, endPoint y: 434, distance: 18.8
click at [707, 433] on label "Between Batch Protocol" at bounding box center [829, 437] width 520 height 20
click at [580, 433] on input "Between Batch Protocol" at bounding box center [574, 437] width 11 height 9
radio input "true"
click at [1088, 565] on input "다음" at bounding box center [1077, 569] width 52 height 30
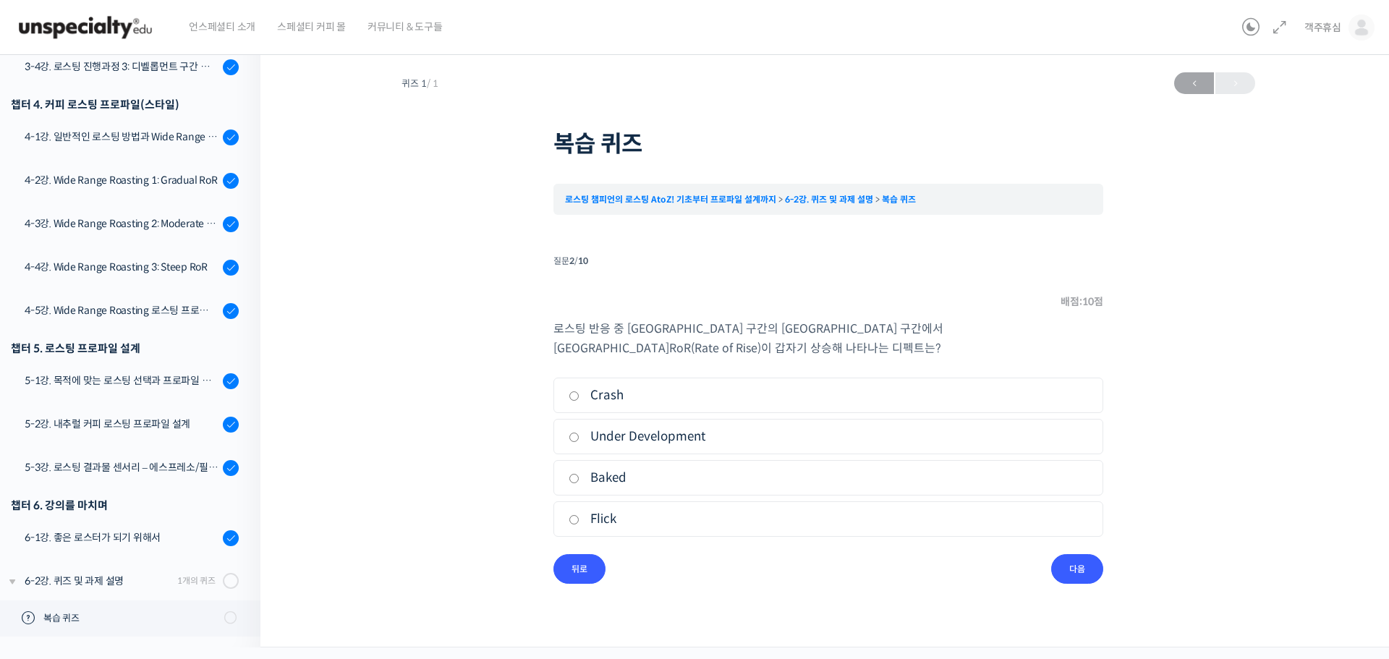
click at [635, 527] on label "Flick" at bounding box center [829, 519] width 520 height 20
click at [580, 525] on input "Flick" at bounding box center [574, 519] width 11 height 9
radio input "true"
click at [1076, 574] on input "다음" at bounding box center [1077, 569] width 52 height 30
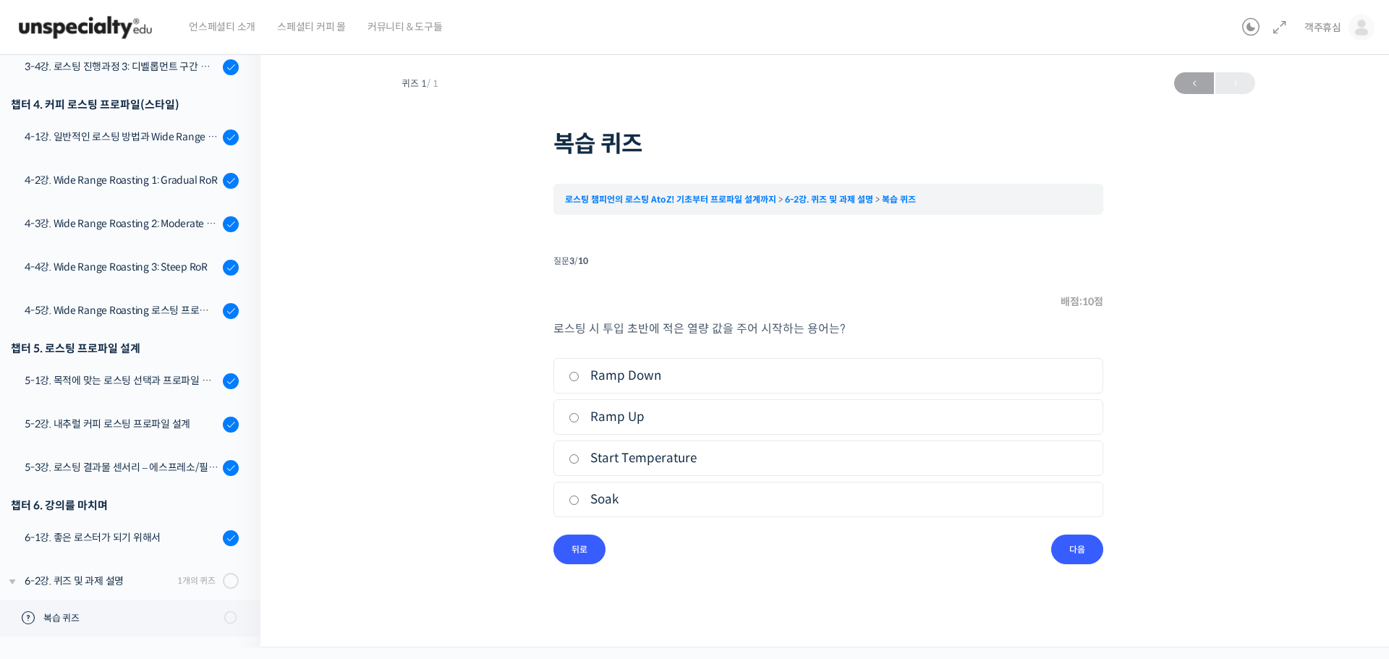
click at [641, 496] on label "Soak" at bounding box center [829, 500] width 520 height 20
click at [580, 496] on input "Soak" at bounding box center [574, 500] width 11 height 9
radio input "true"
click at [1055, 546] on input "다음" at bounding box center [1077, 550] width 52 height 30
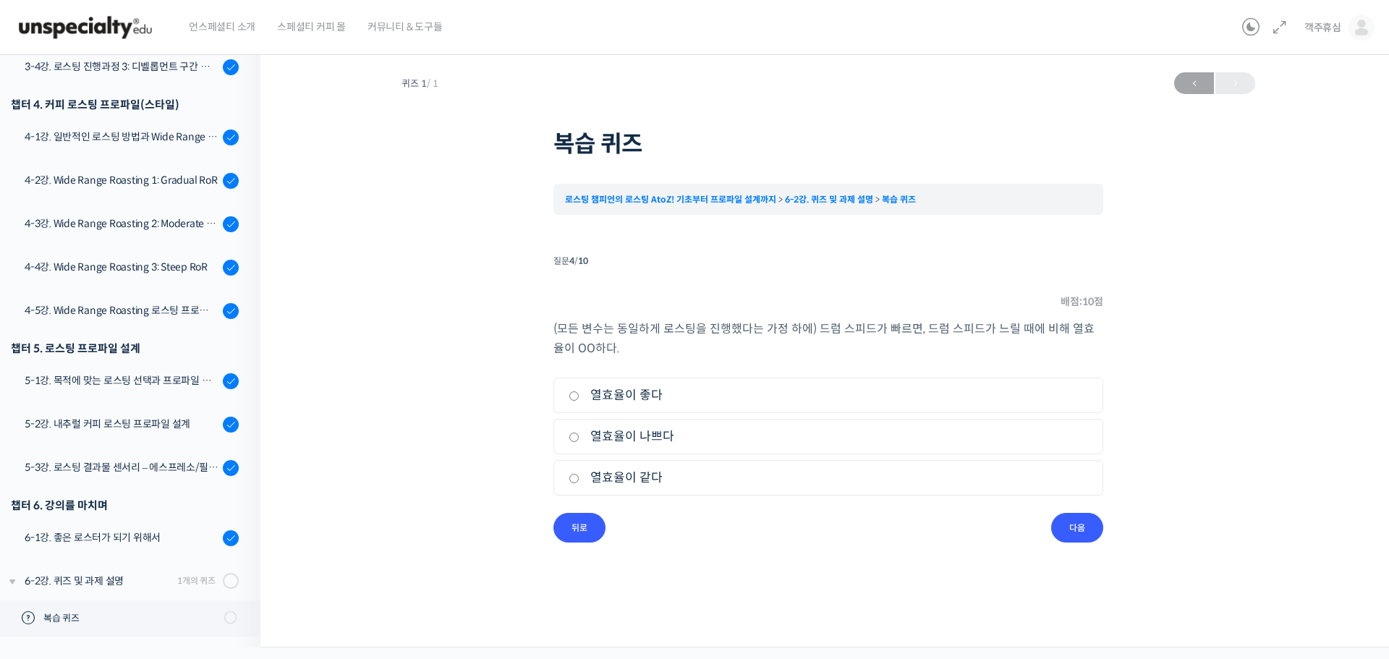
click at [633, 391] on label "열효율이 좋다" at bounding box center [829, 396] width 520 height 20
click at [580, 391] on input "열효율이 좋다" at bounding box center [574, 395] width 11 height 9
radio input "true"
click at [1093, 533] on input "다음" at bounding box center [1077, 528] width 52 height 30
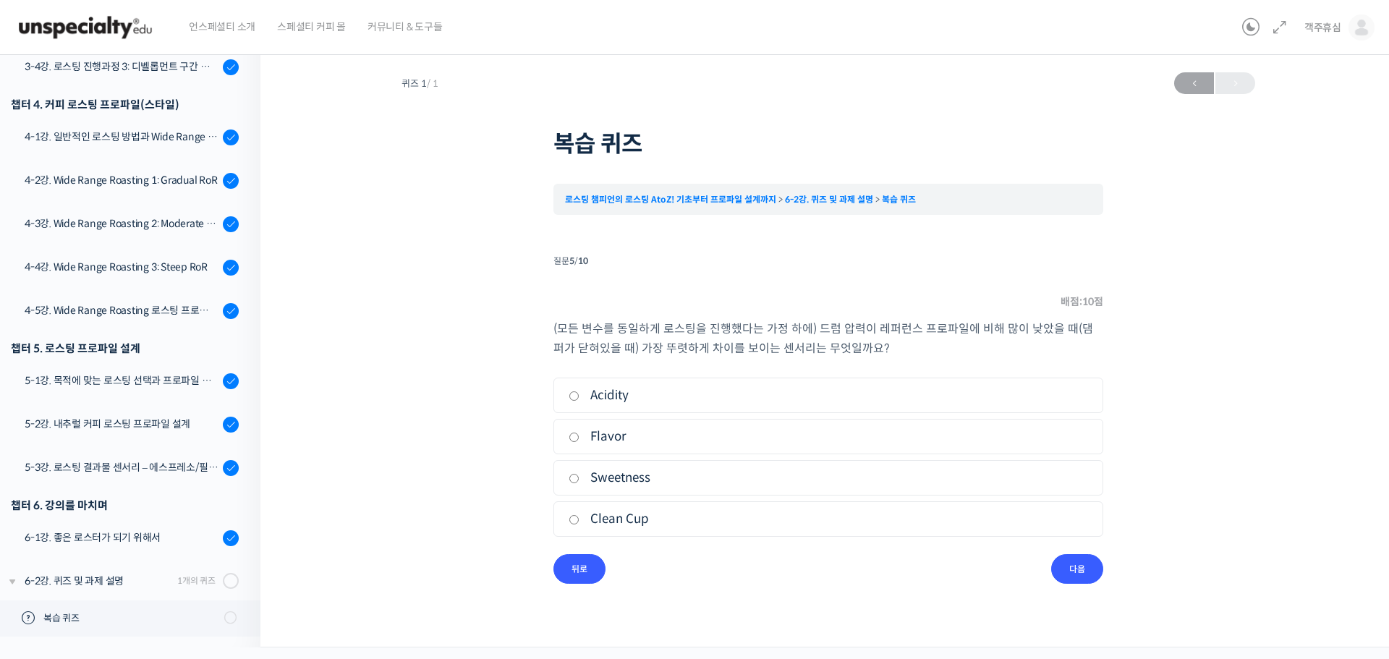
click at [646, 475] on label "Sweetness" at bounding box center [829, 478] width 520 height 20
click at [580, 475] on input "Sweetness" at bounding box center [574, 478] width 11 height 9
radio input "true"
click at [1069, 573] on input "다음" at bounding box center [1077, 569] width 52 height 30
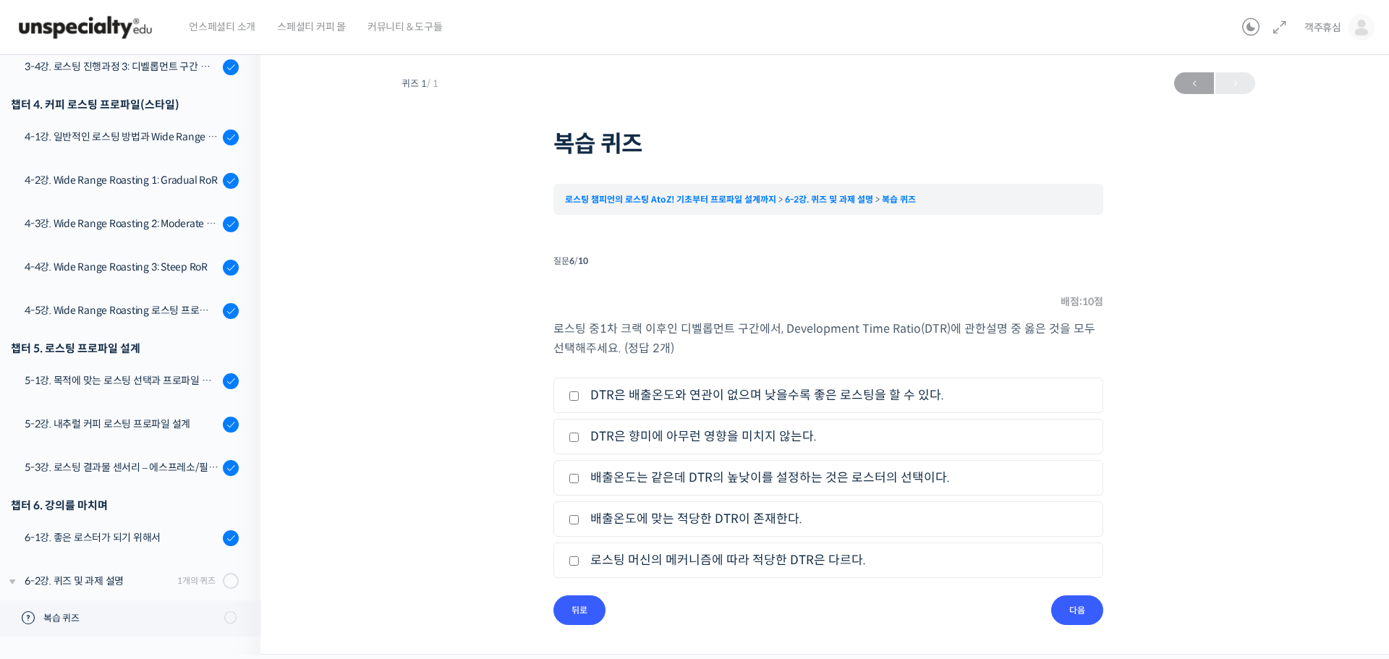
click at [715, 398] on label "DTR은 배출온도와 연관이 없으며 낮을수록 좋은 로스팅을 할 수 있다." at bounding box center [829, 396] width 520 height 20
click at [580, 398] on input "DTR은 배출온도와 연관이 없으며 낮을수록 좋은 로스팅을 할 수 있다." at bounding box center [574, 395] width 11 height 9
checkbox input "true"
click at [716, 437] on label "DTR은 향미에 아무런 영향을 미치지 않는다." at bounding box center [829, 437] width 520 height 20
click at [580, 437] on input "DTR은 향미에 아무런 영향을 미치지 않는다." at bounding box center [574, 437] width 11 height 9
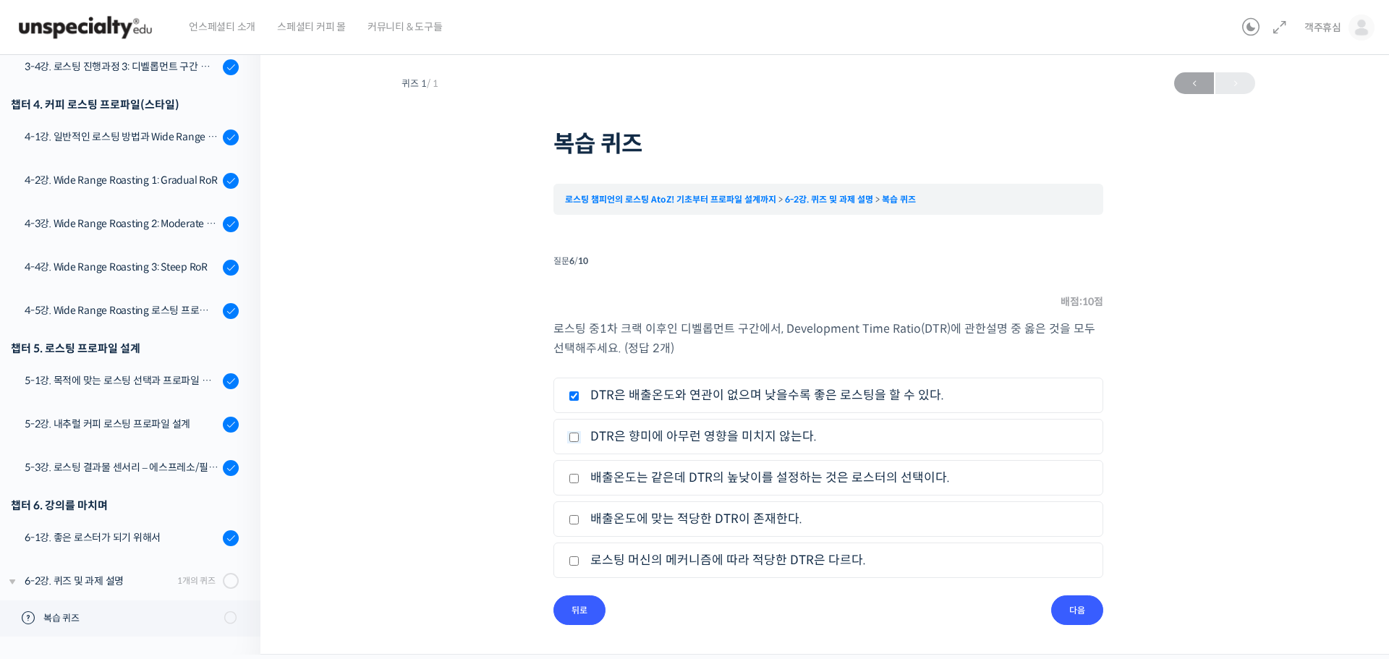
checkbox input "true"
click at [1077, 606] on input "다음" at bounding box center [1077, 611] width 52 height 30
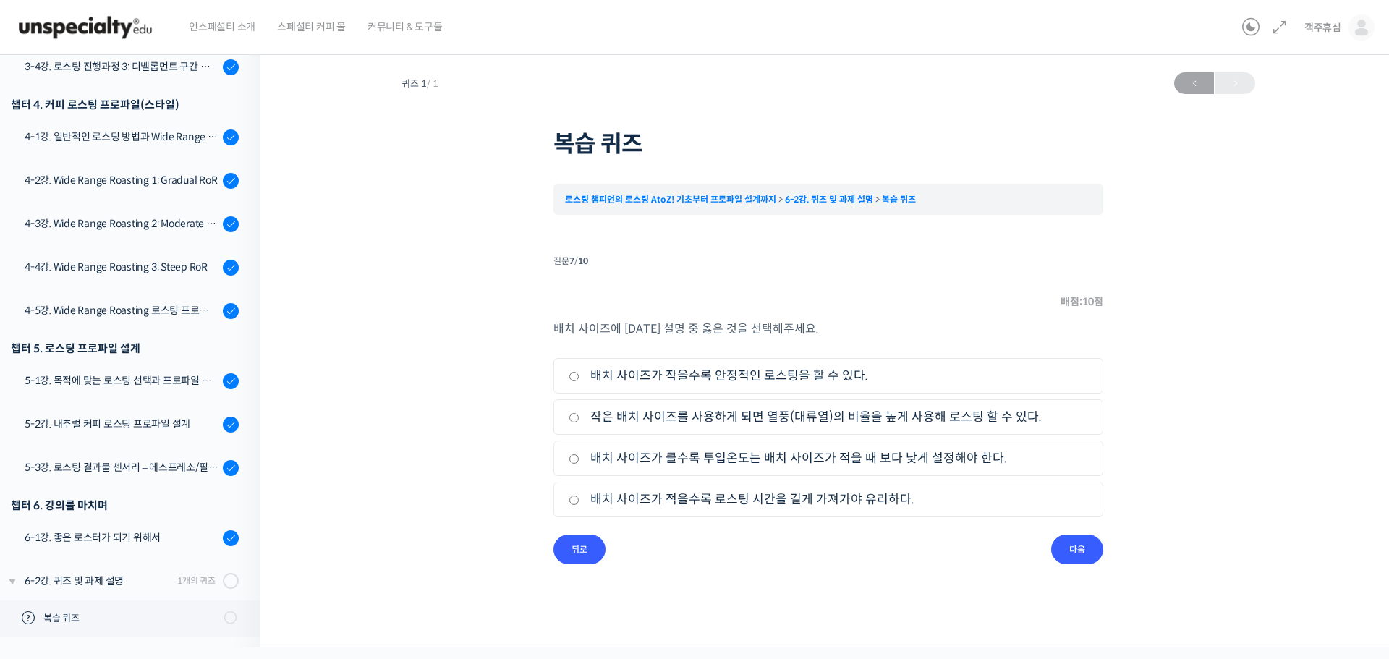
click at [810, 420] on label "작은 배치 사이즈를 사용하게 되면 열풍(대류열)의 비율을 높게 사용해 로스팅 할 수 있다." at bounding box center [829, 417] width 520 height 20
click at [580, 420] on input "작은 배치 사이즈를 사용하게 되면 열풍(대류열)의 비율을 높게 사용해 로스팅 할 수 있다." at bounding box center [574, 417] width 11 height 9
radio input "true"
click at [1082, 551] on input "다음" at bounding box center [1077, 550] width 52 height 30
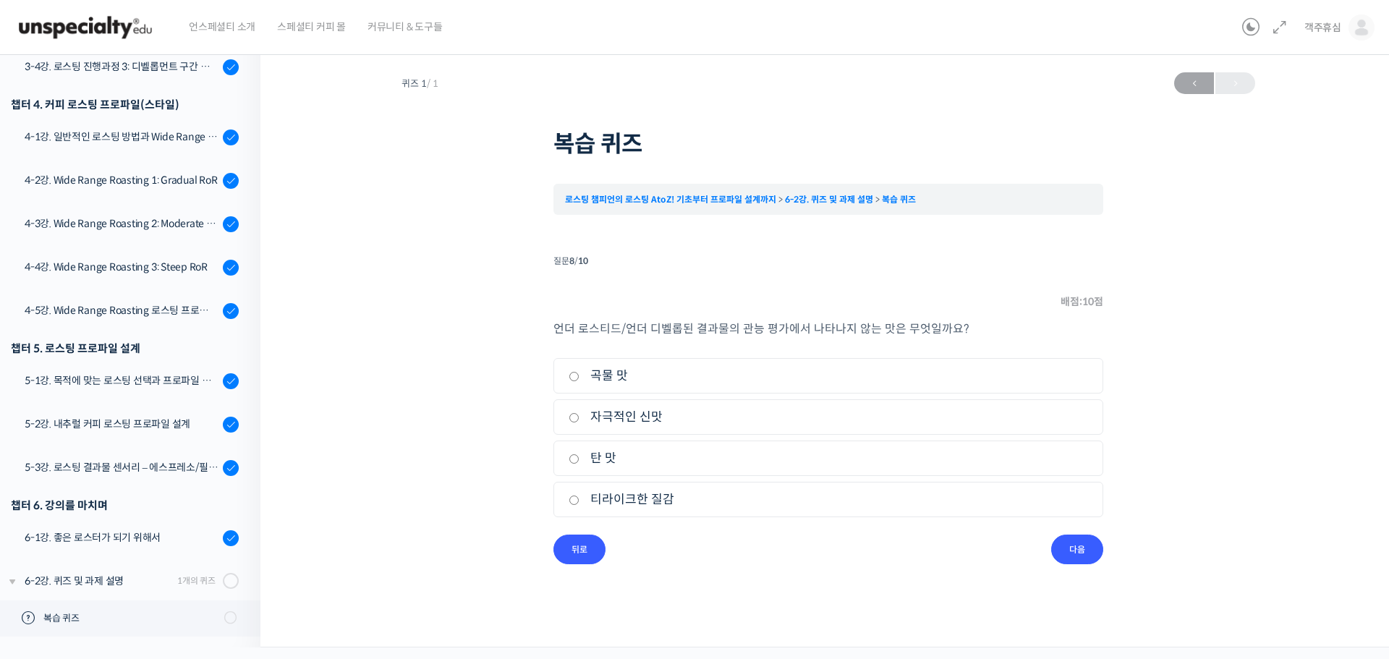
click at [642, 460] on label "탄 맛" at bounding box center [829, 459] width 520 height 20
click at [580, 460] on input "탄 맛" at bounding box center [574, 458] width 11 height 9
radio input "true"
click at [1080, 550] on input "다음" at bounding box center [1077, 550] width 52 height 30
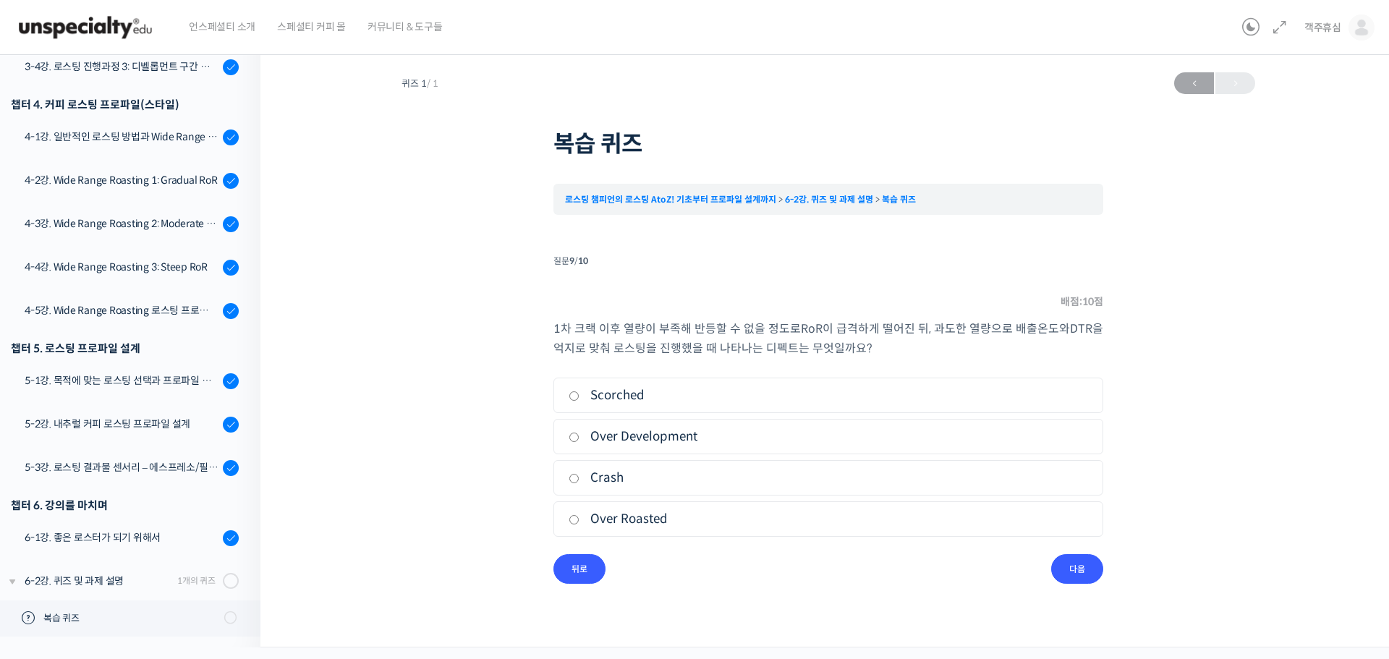
click at [683, 492] on li "3. Crash" at bounding box center [829, 477] width 550 height 35
click at [586, 478] on label "Crash" at bounding box center [829, 478] width 520 height 20
click at [580, 478] on input "Crash" at bounding box center [574, 478] width 11 height 9
radio input "true"
click at [1082, 568] on input "다음" at bounding box center [1077, 569] width 52 height 30
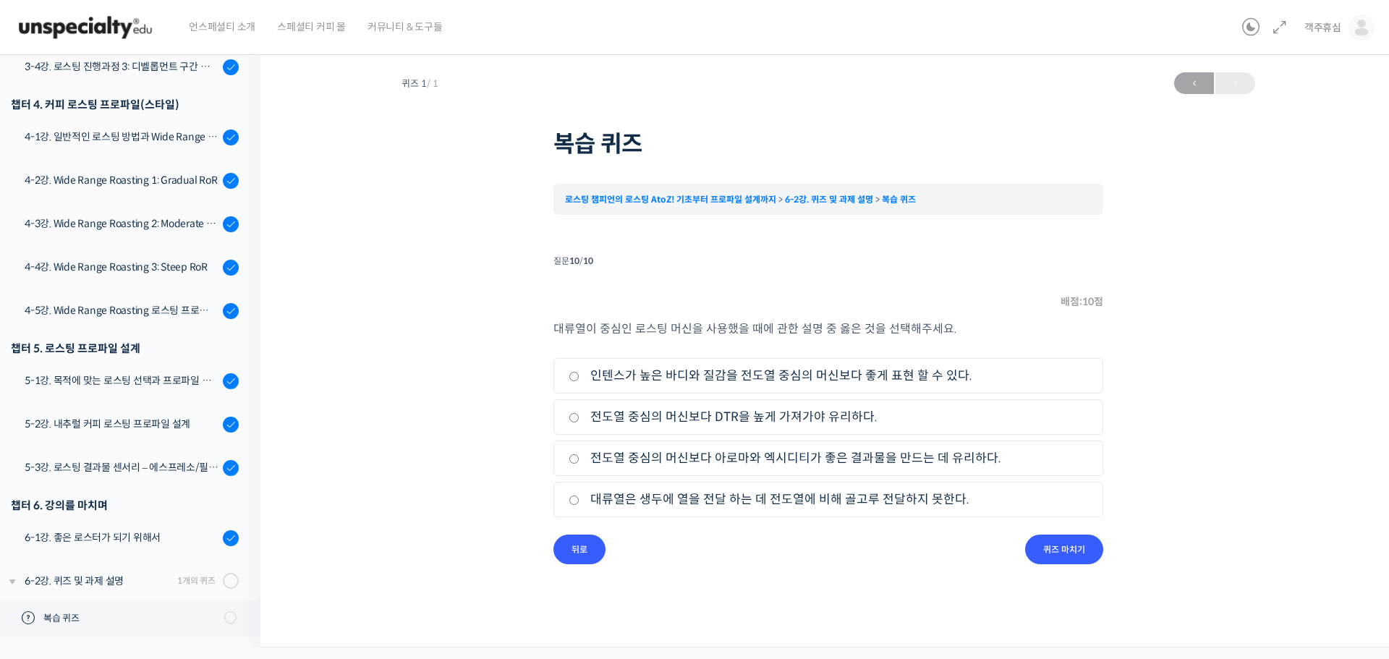
click at [755, 469] on li "3. 전도열 중심의 머신보다 아로마와 엑시디티가 좋은 결과물을 만드는 데 유리하다." at bounding box center [829, 458] width 550 height 35
click at [910, 456] on label "전도열 중심의 머신보다 아로마와 엑시디티가 좋은 결과물을 만드는 데 유리하다." at bounding box center [829, 459] width 520 height 20
click at [580, 456] on input "전도열 중심의 머신보다 아로마와 엑시디티가 좋은 결과물을 만드는 데 유리하다." at bounding box center [574, 458] width 11 height 9
radio input "true"
click at [1094, 546] on input "퀴즈 마치기" at bounding box center [1064, 550] width 78 height 30
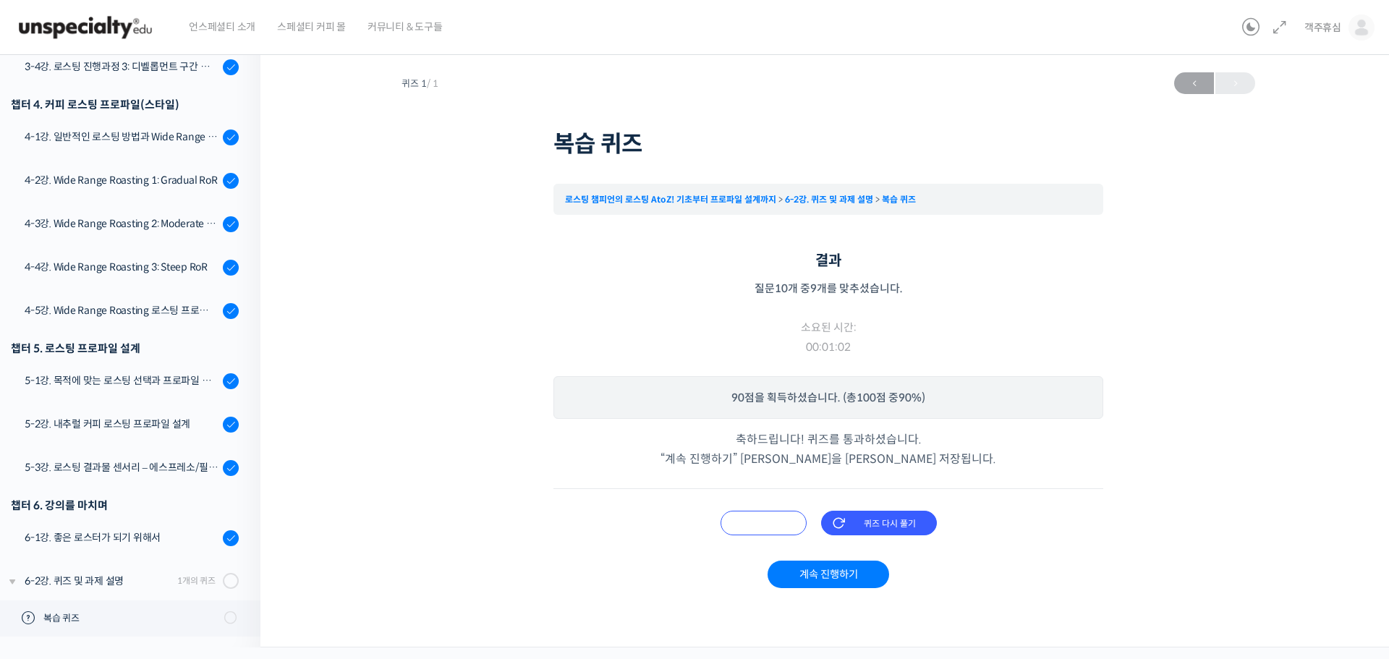
click at [777, 522] on input "오답 확인하기" at bounding box center [764, 523] width 86 height 25
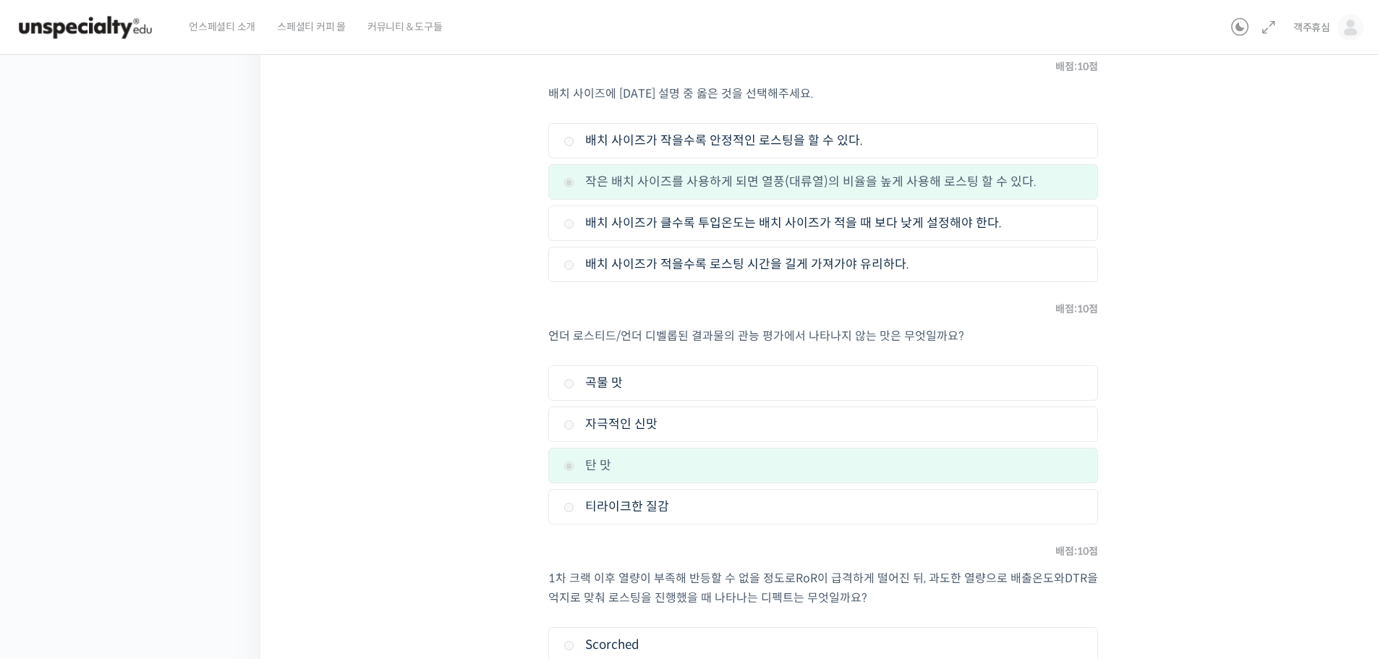
scroll to position [0, 0]
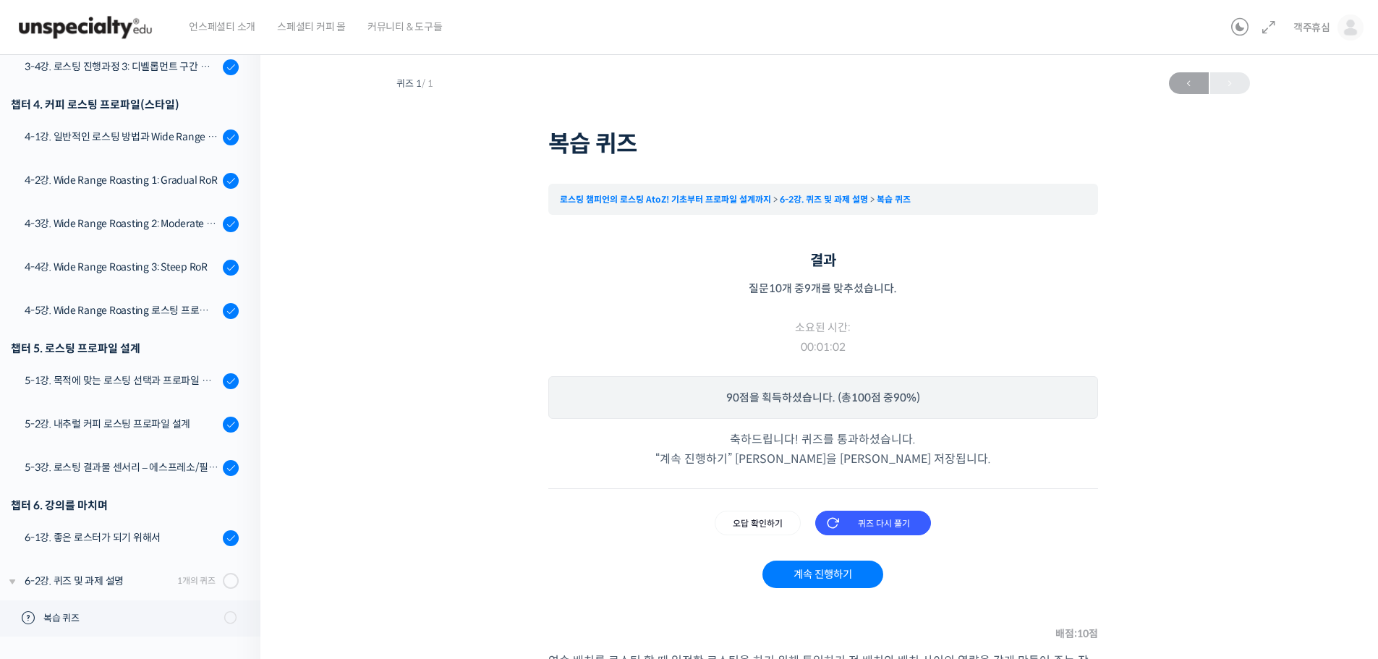
drag, startPoint x: 1206, startPoint y: 545, endPoint x: 912, endPoint y: 132, distance: 506.8
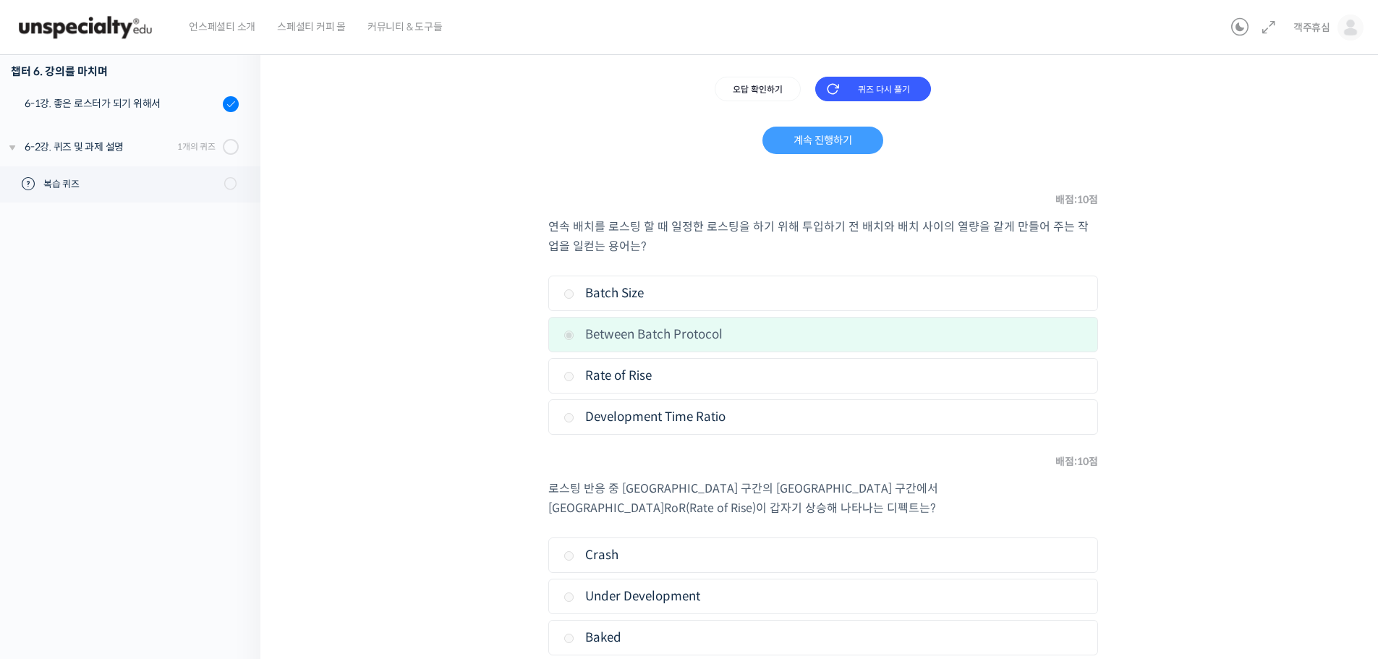
click at [861, 140] on link "계속 진행하기" at bounding box center [823, 140] width 121 height 27
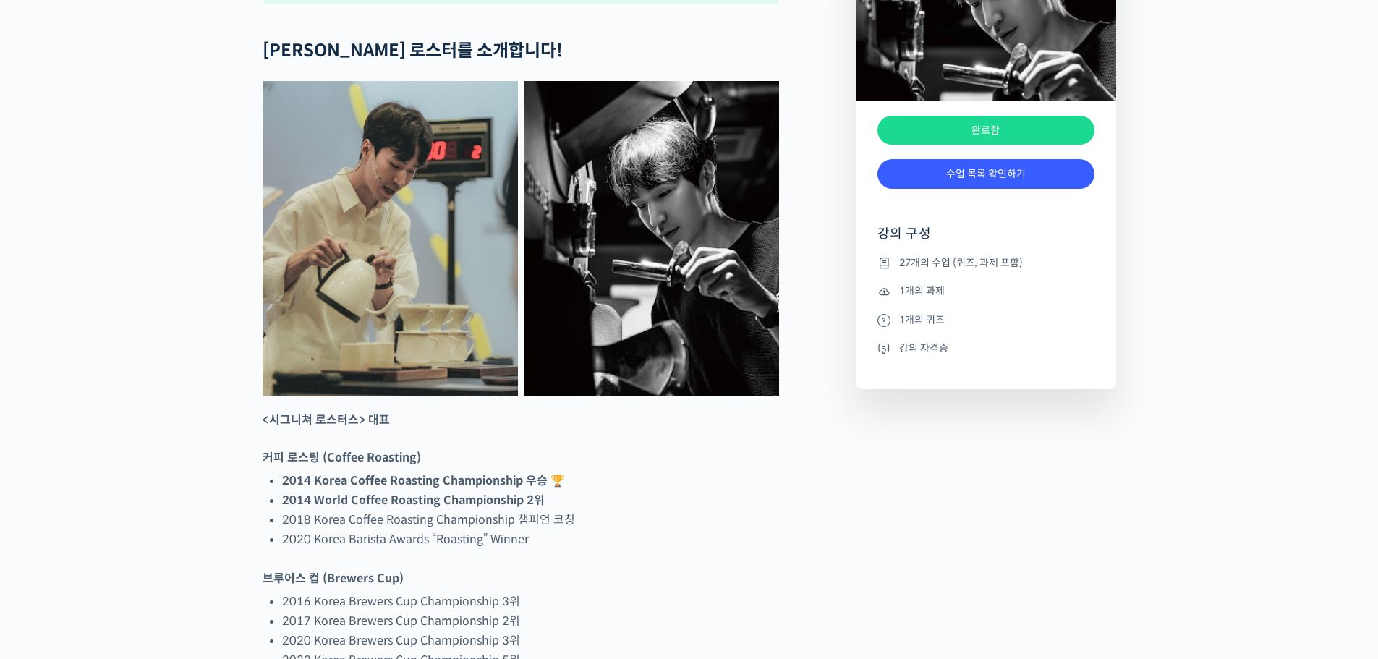
scroll to position [724, 0]
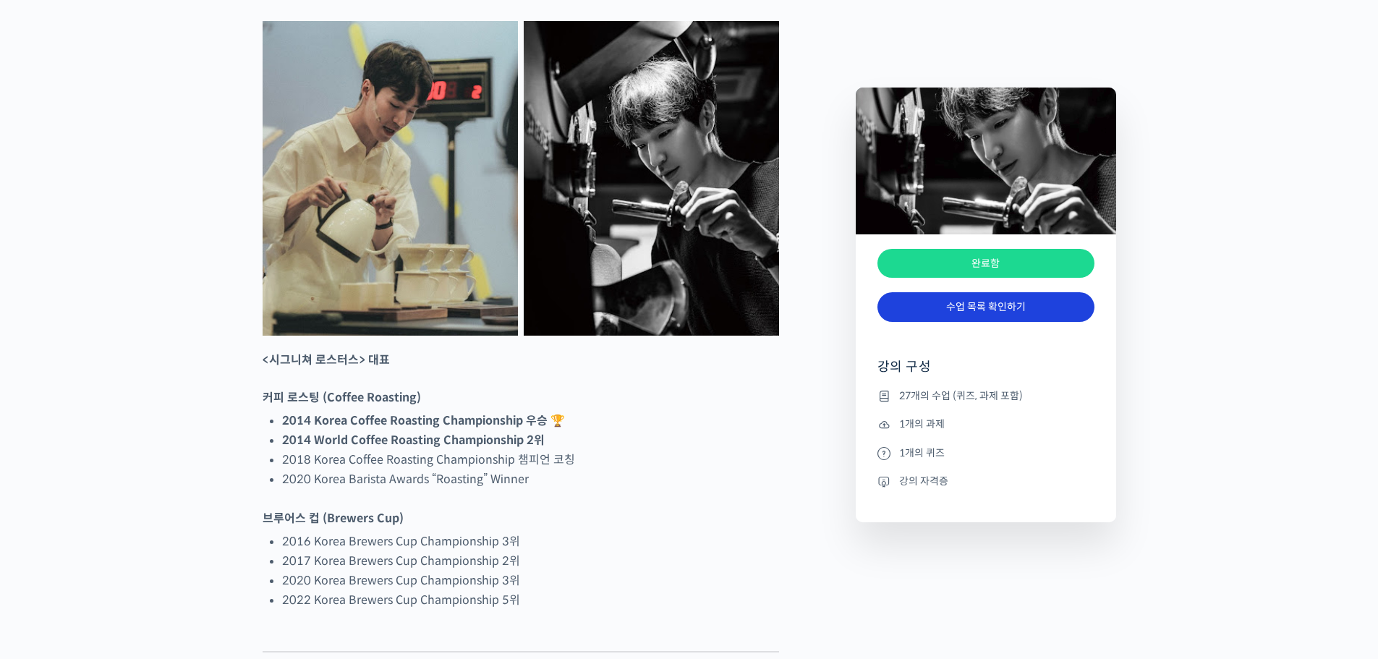
click at [1021, 309] on link "수업 목록 확인하기" at bounding box center [986, 307] width 217 height 30
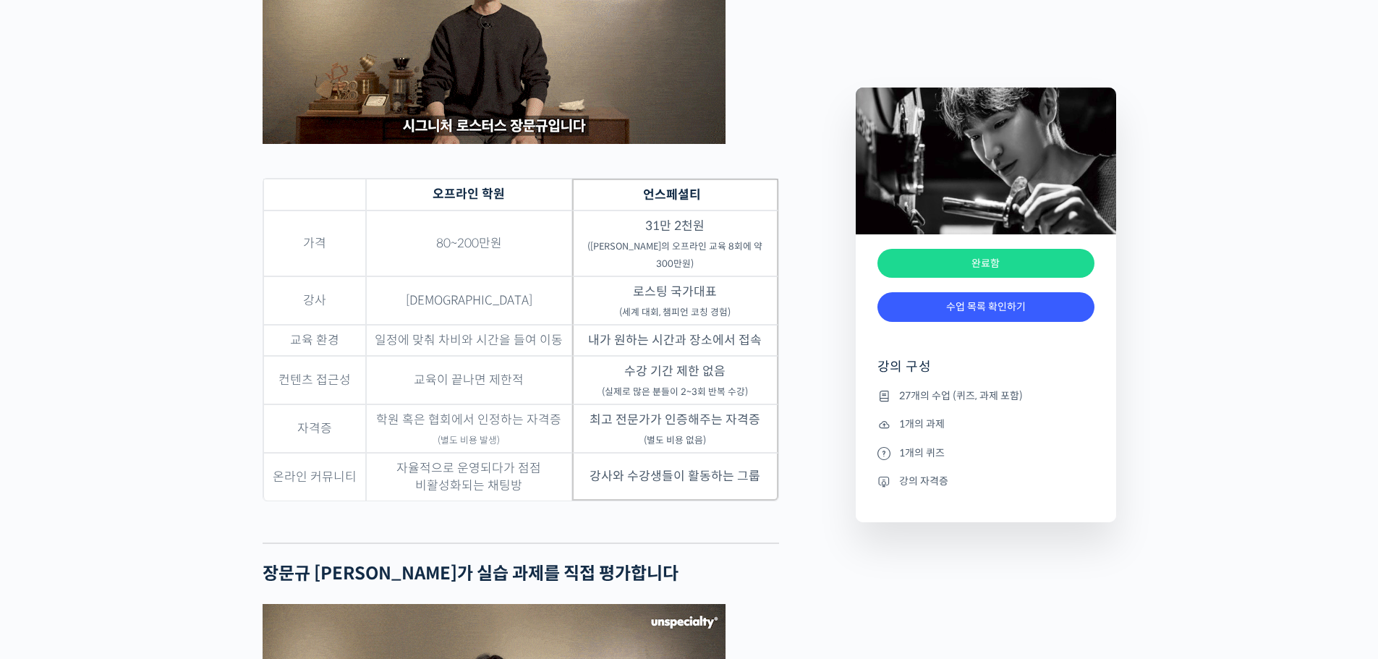
scroll to position [1693, 0]
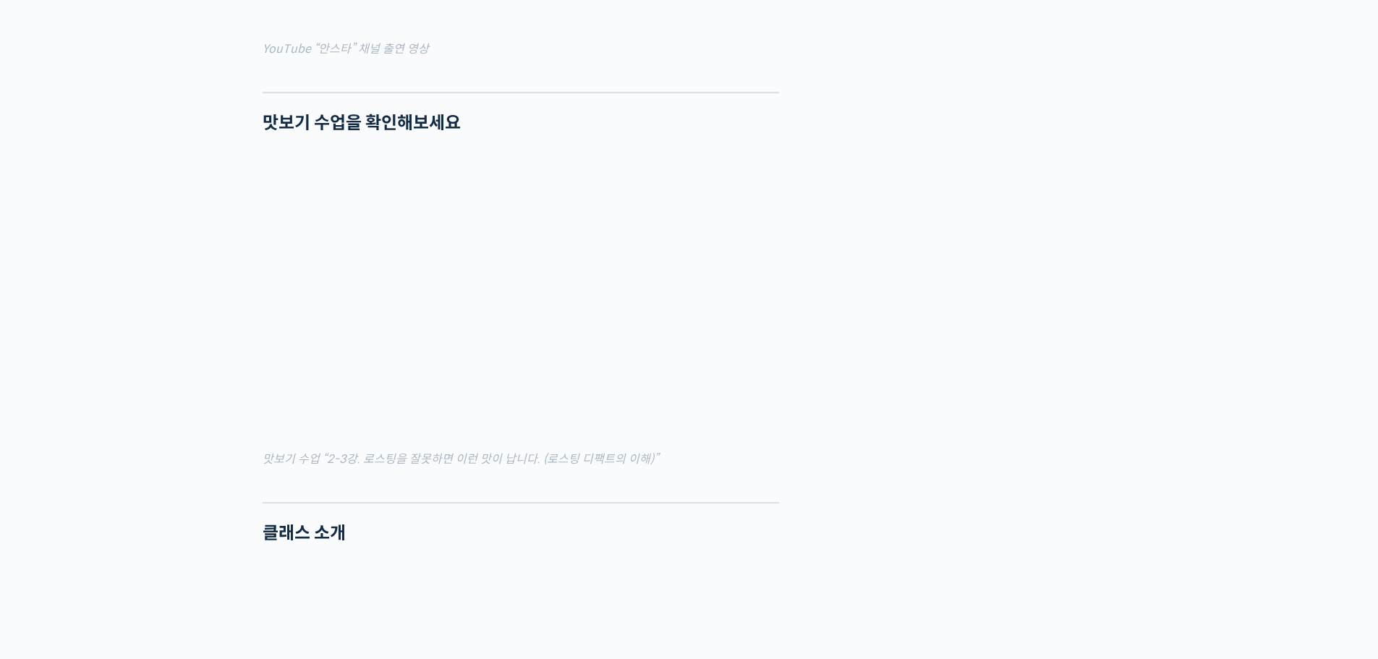
drag, startPoint x: 613, startPoint y: 174, endPoint x: 469, endPoint y: -88, distance: 298.3
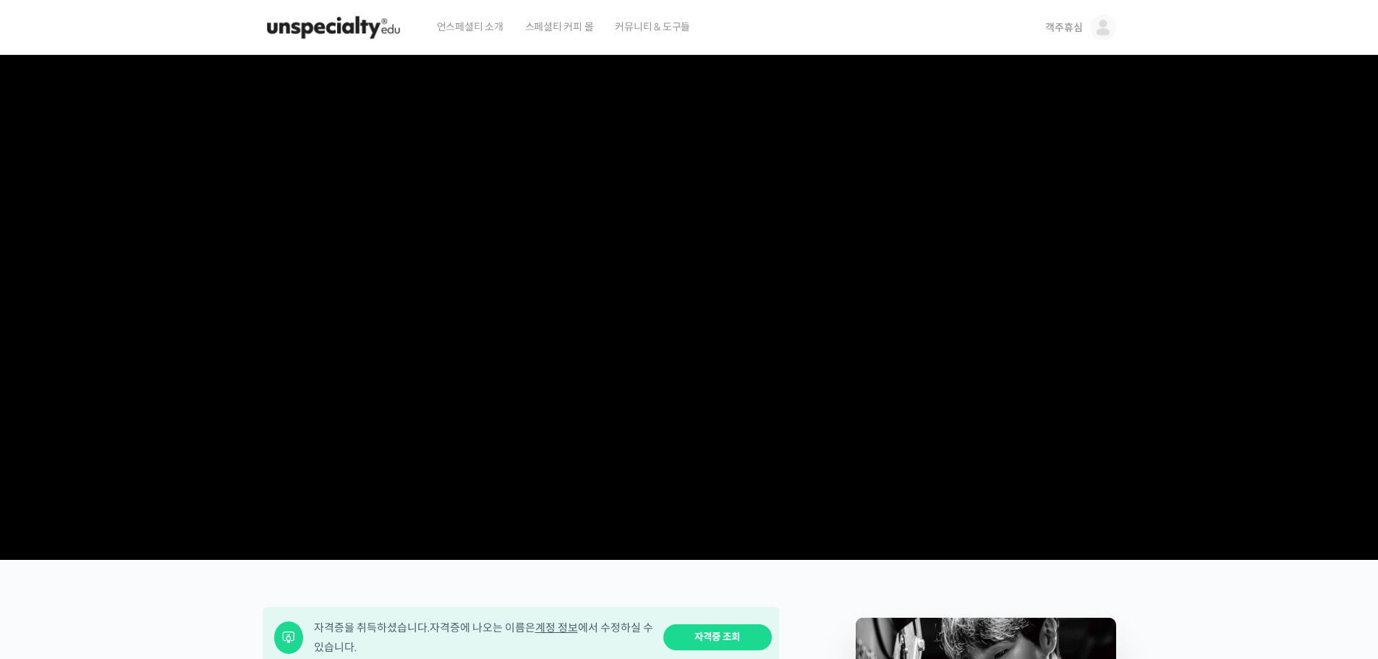
scroll to position [507, 0]
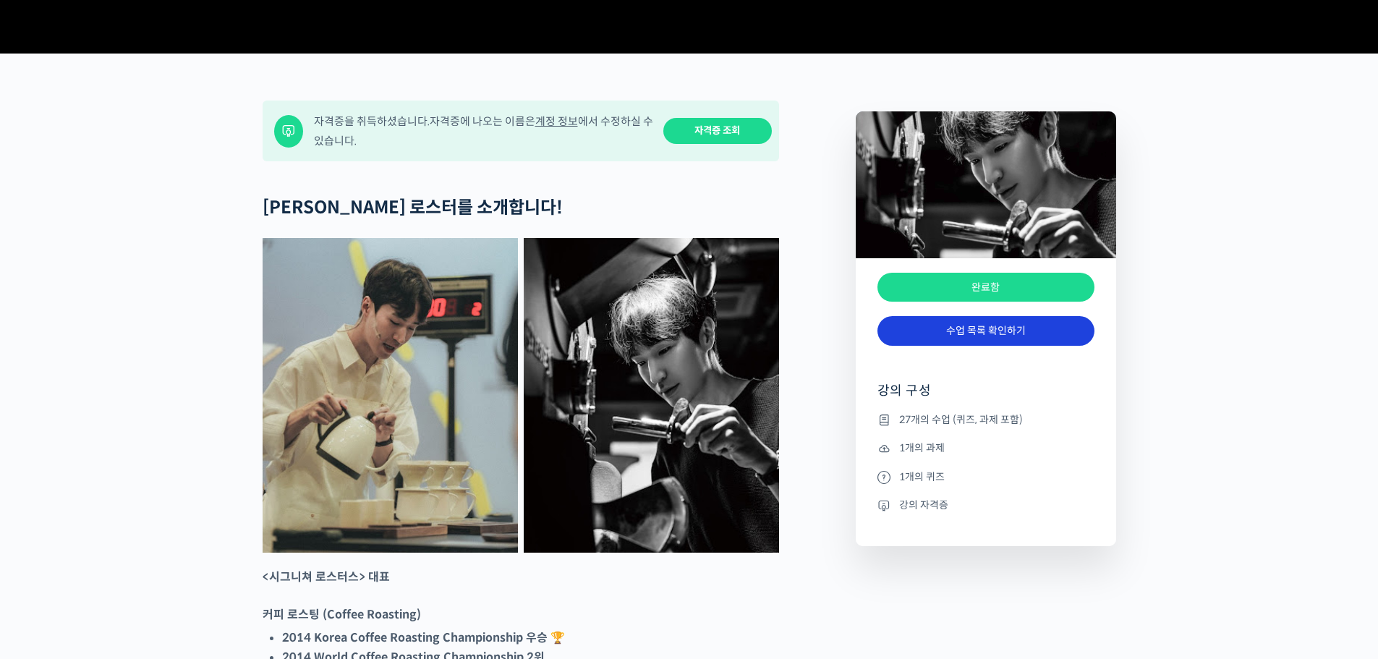
click at [984, 346] on link "수업 목록 확인하기" at bounding box center [986, 331] width 217 height 30
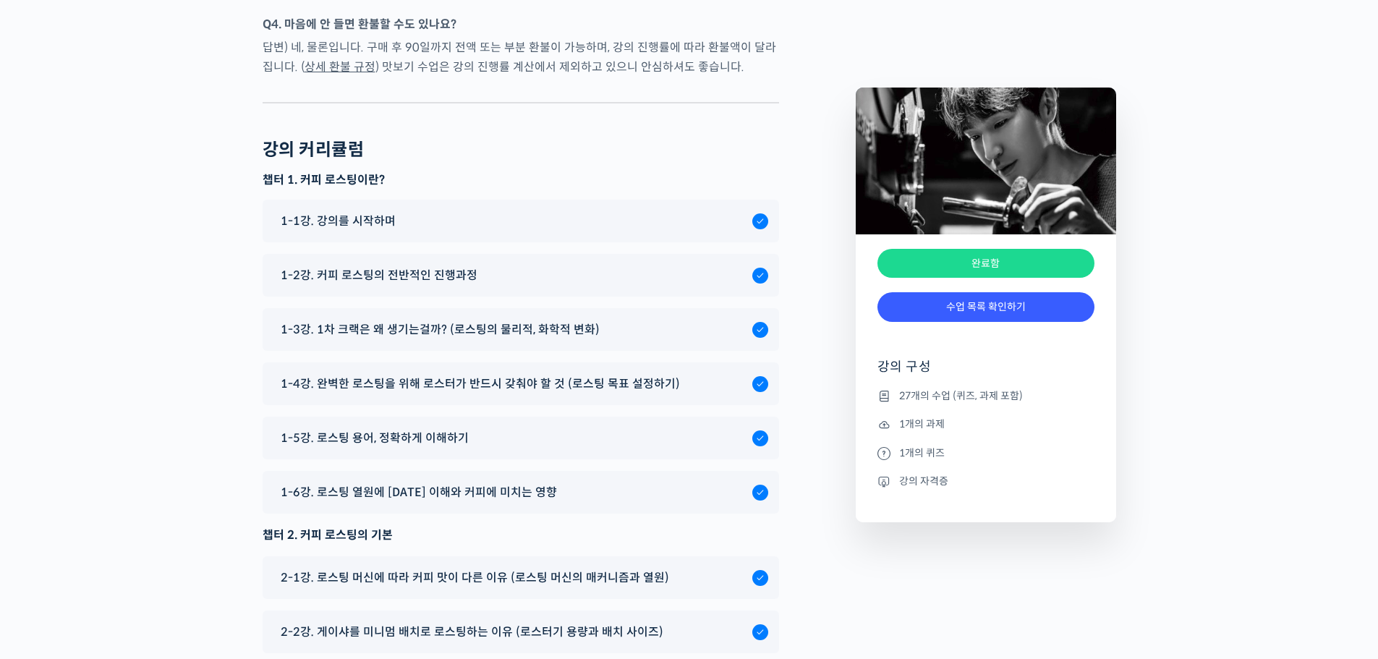
scroll to position [6918, 0]
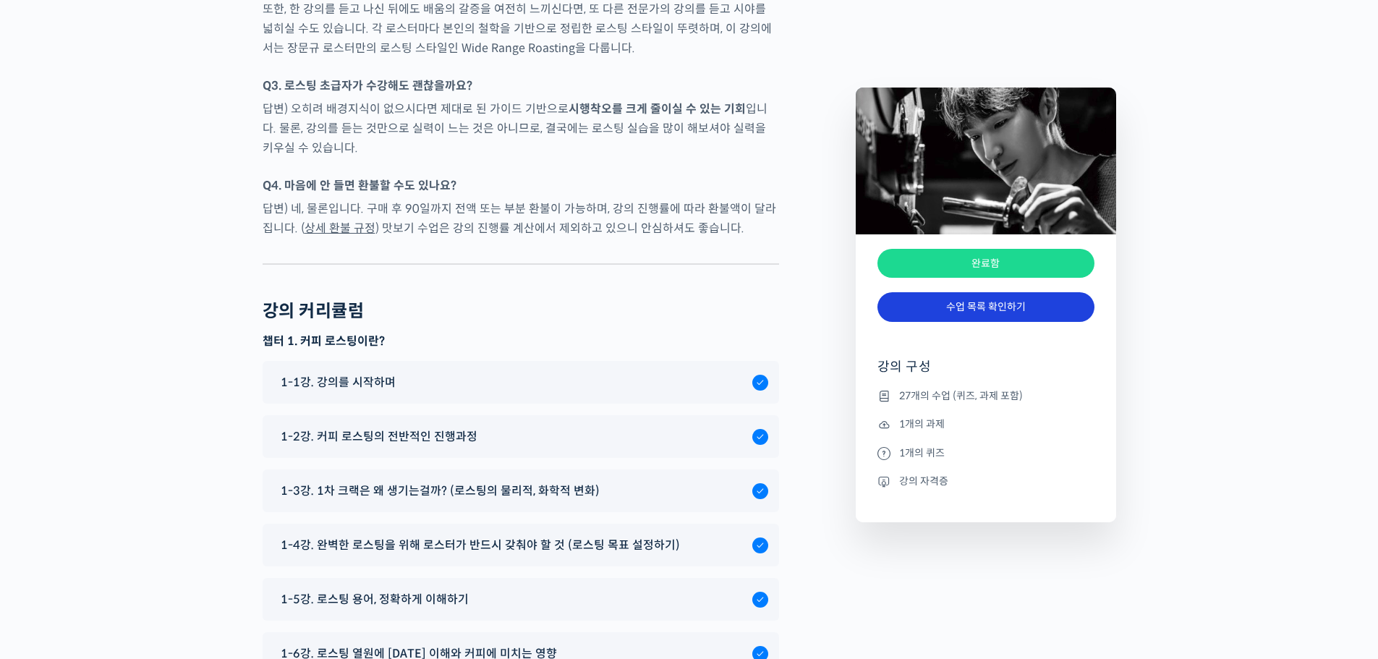
click at [1007, 300] on link "수업 목록 확인하기" at bounding box center [986, 307] width 217 height 30
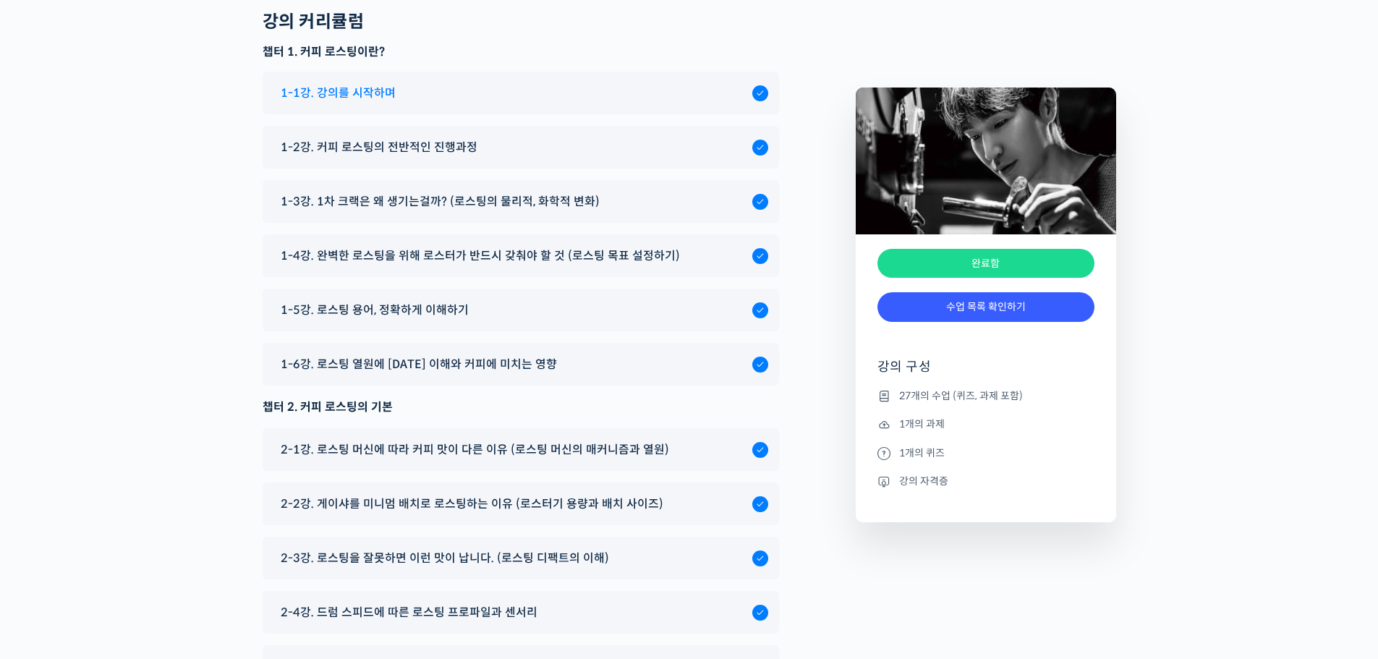
click at [501, 83] on div "1-1강. 강의를 시작하며" at bounding box center [513, 93] width 479 height 20
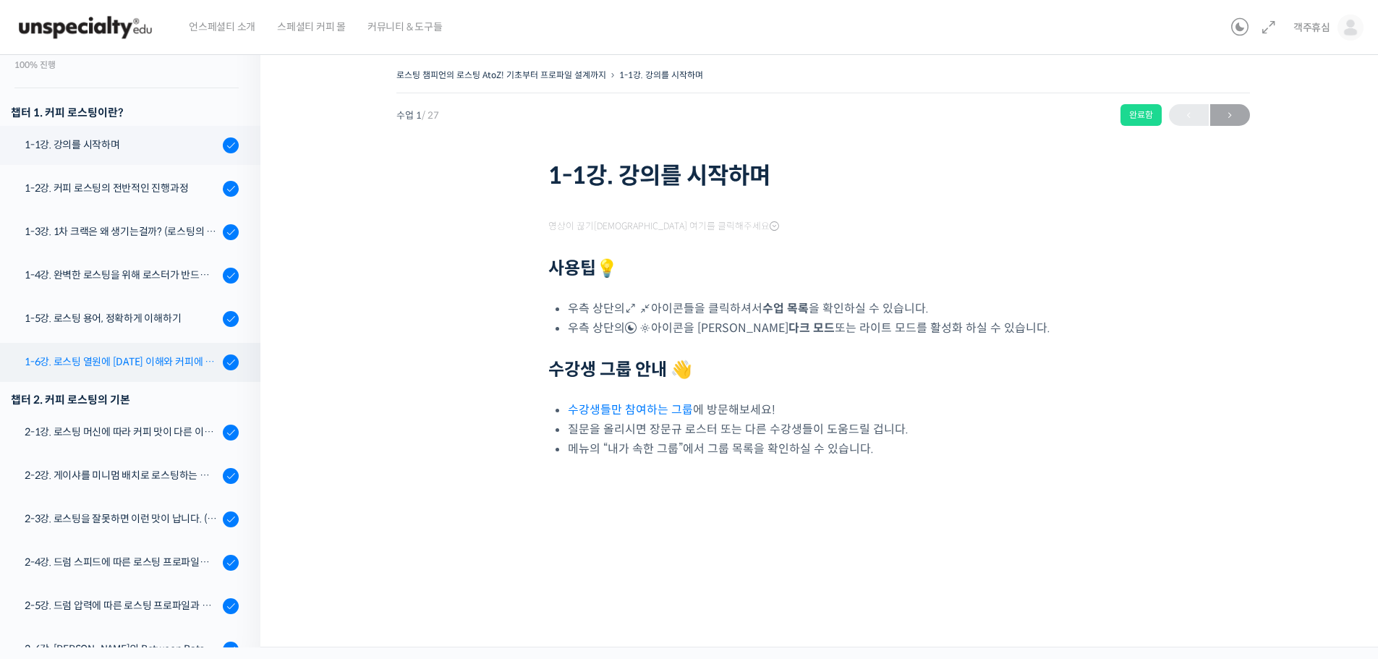
scroll to position [185, 0]
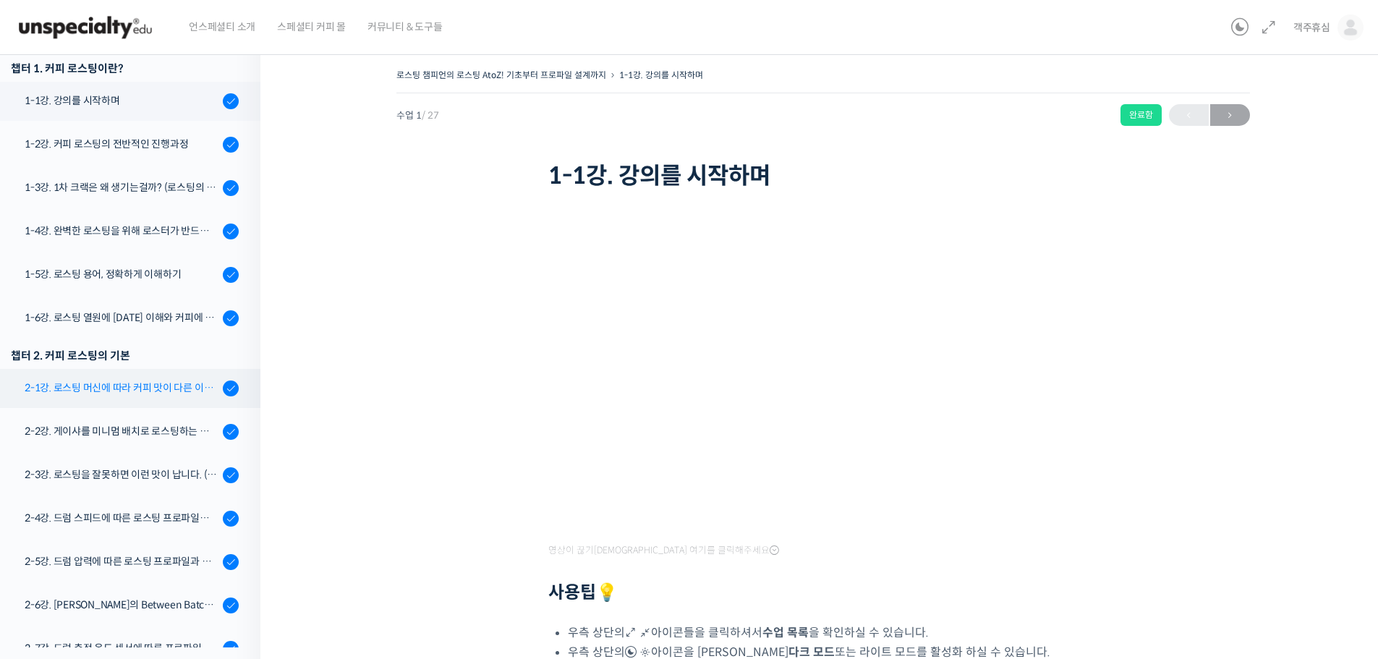
click at [119, 386] on div "2-1강. 로스팅 머신에 따라 커피 맛이 다른 이유 (로스팅 머신의 매커니즘과 열원)" at bounding box center [122, 388] width 194 height 16
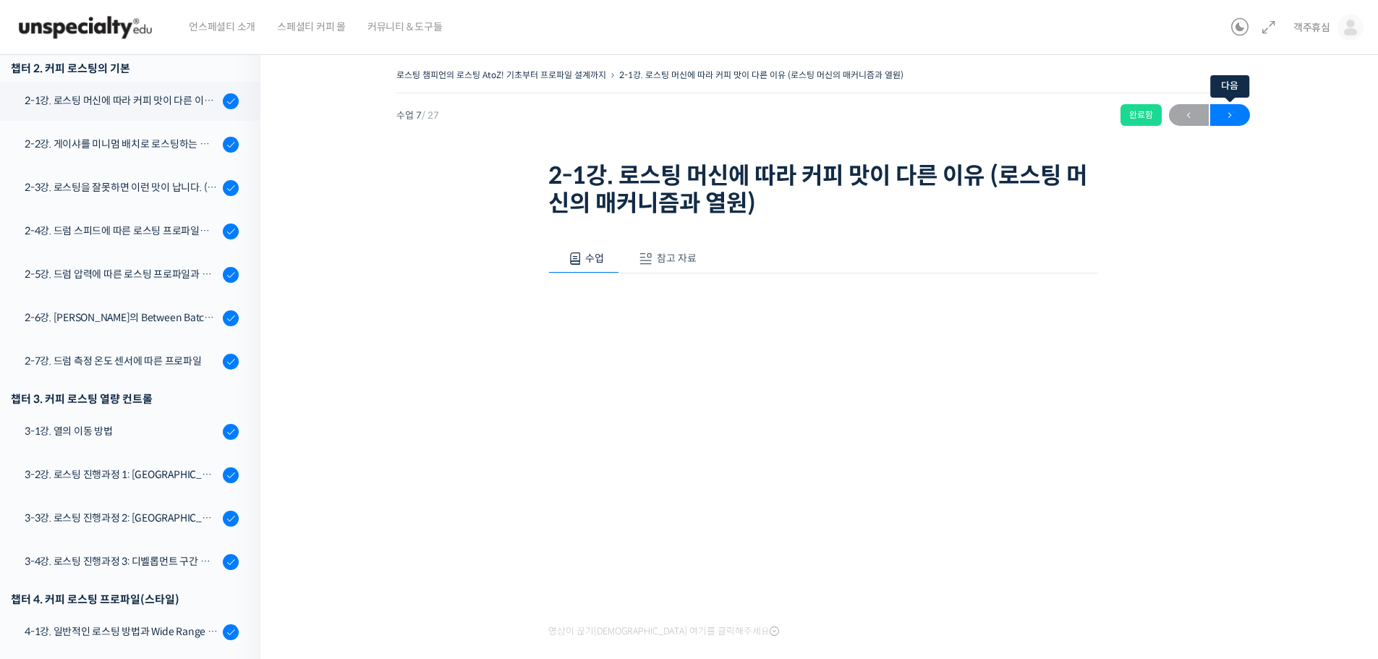
click at [1238, 113] on span "→" at bounding box center [1231, 116] width 40 height 20
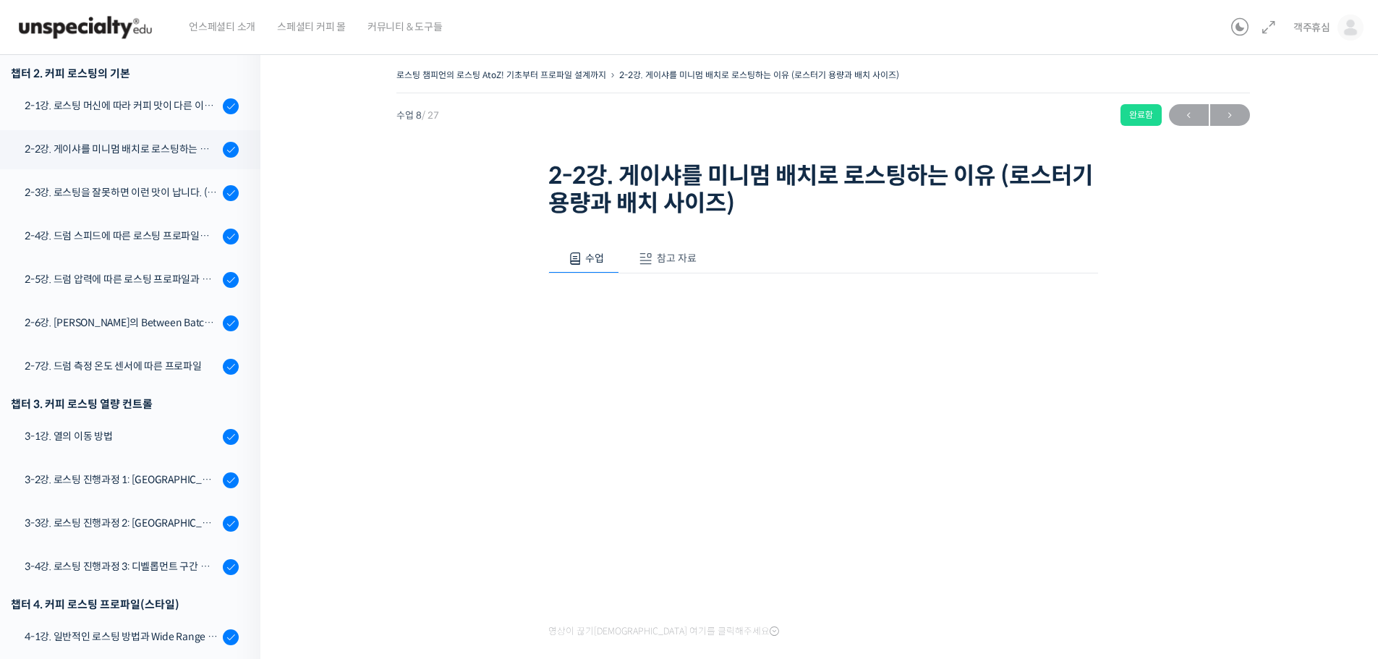
scroll to position [542, 0]
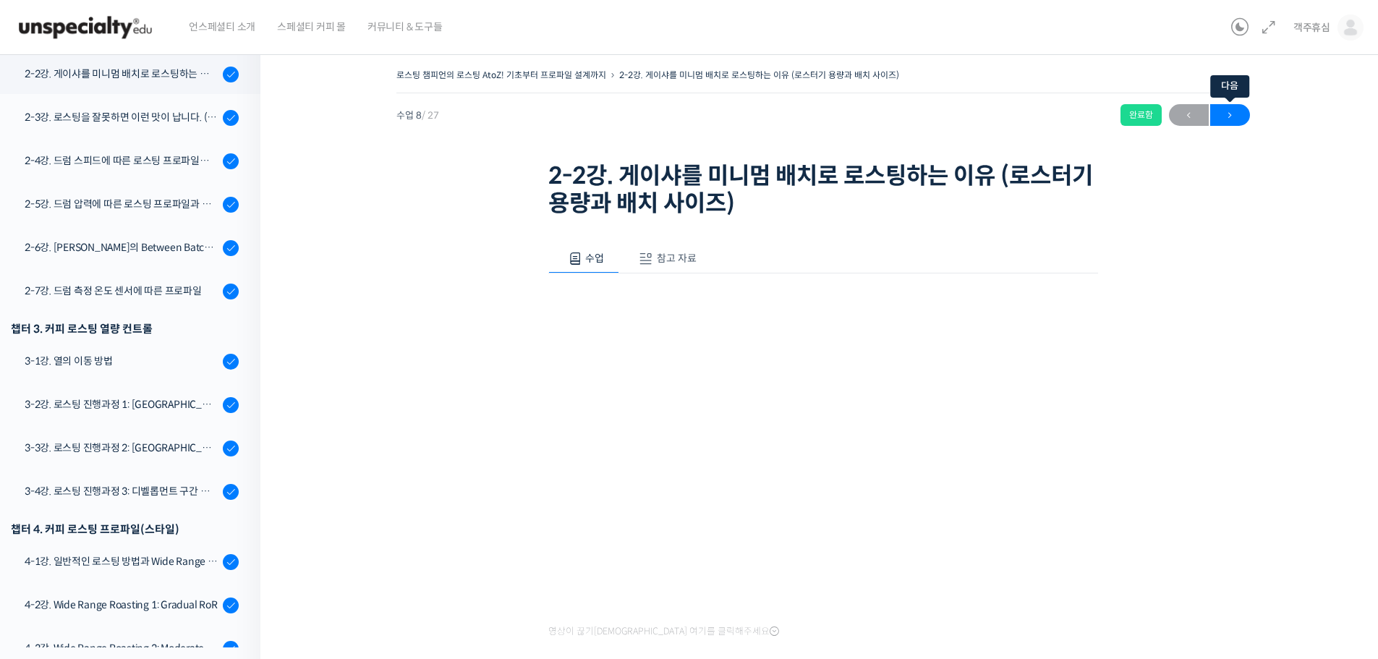
click at [1216, 119] on span "→" at bounding box center [1231, 116] width 40 height 20
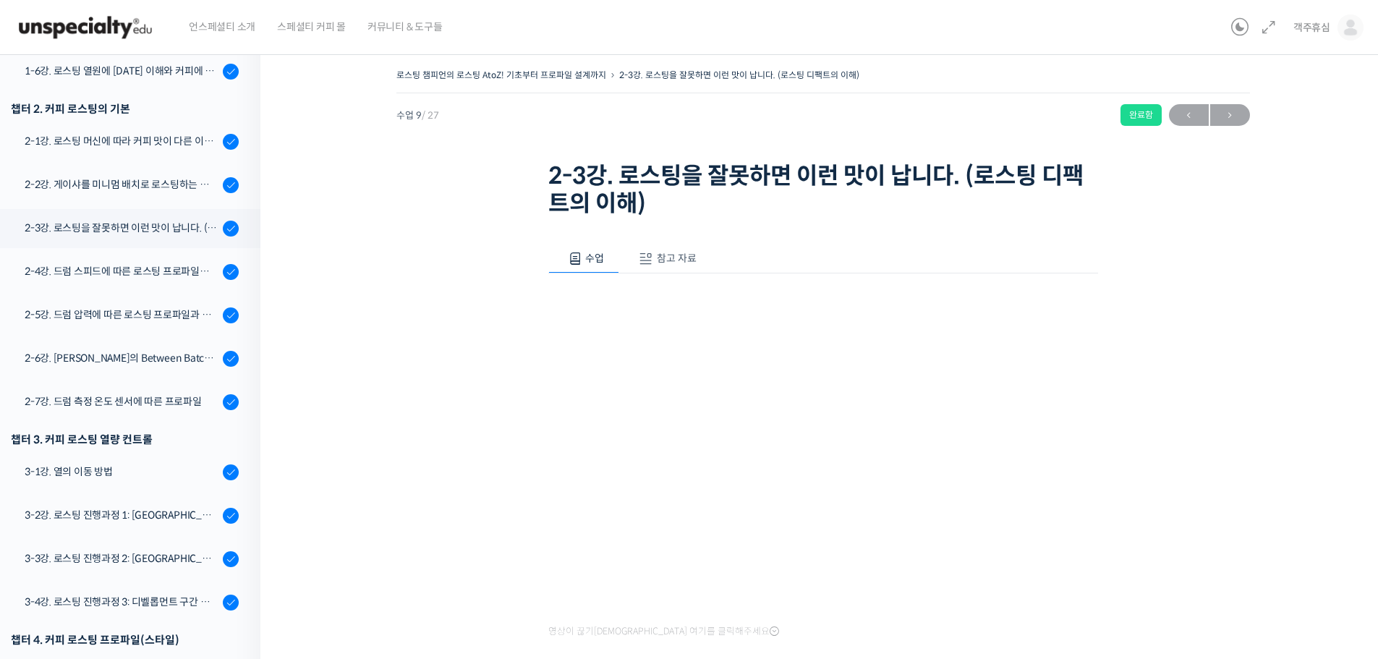
scroll to position [585, 0]
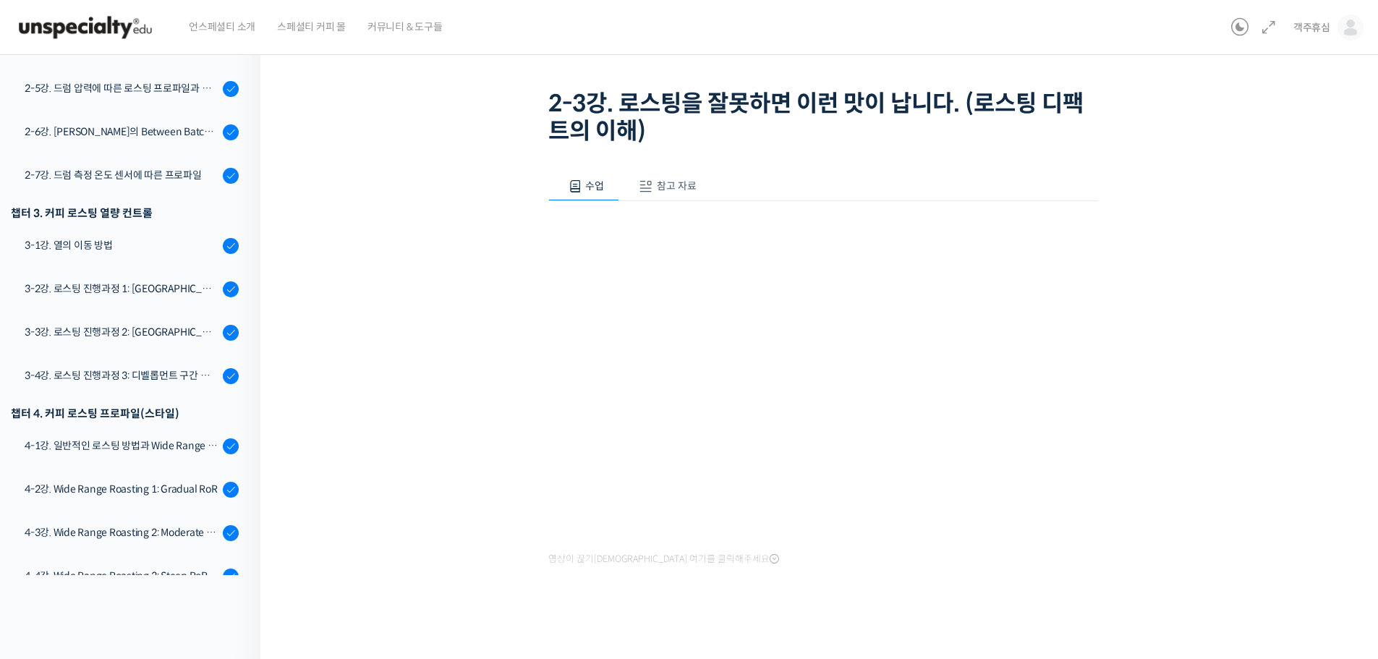
scroll to position [79, 0]
